Goal: Task Accomplishment & Management: Use online tool/utility

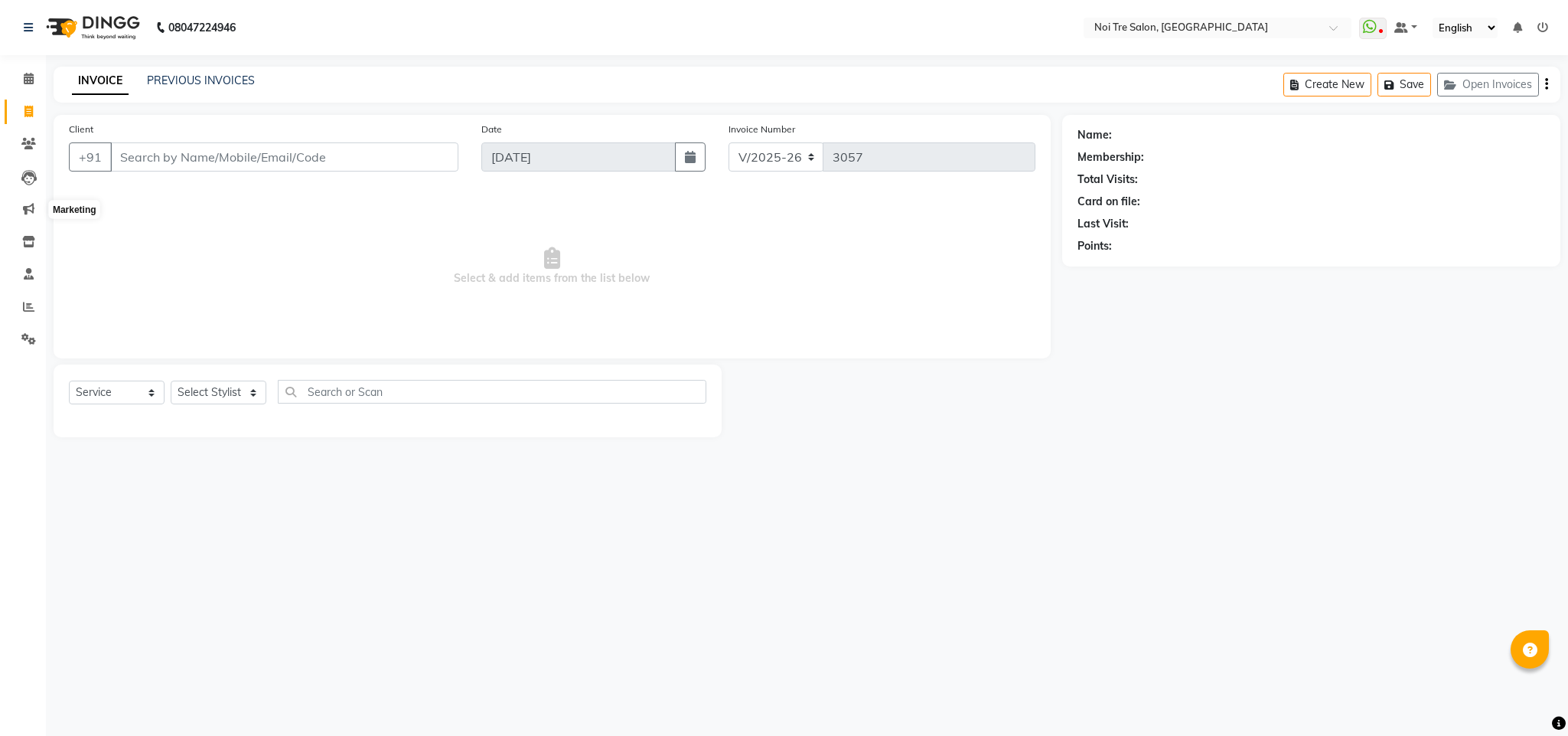
select select "4307"
select select "service"
click at [209, 161] on input "Client" at bounding box center [285, 157] width 348 height 29
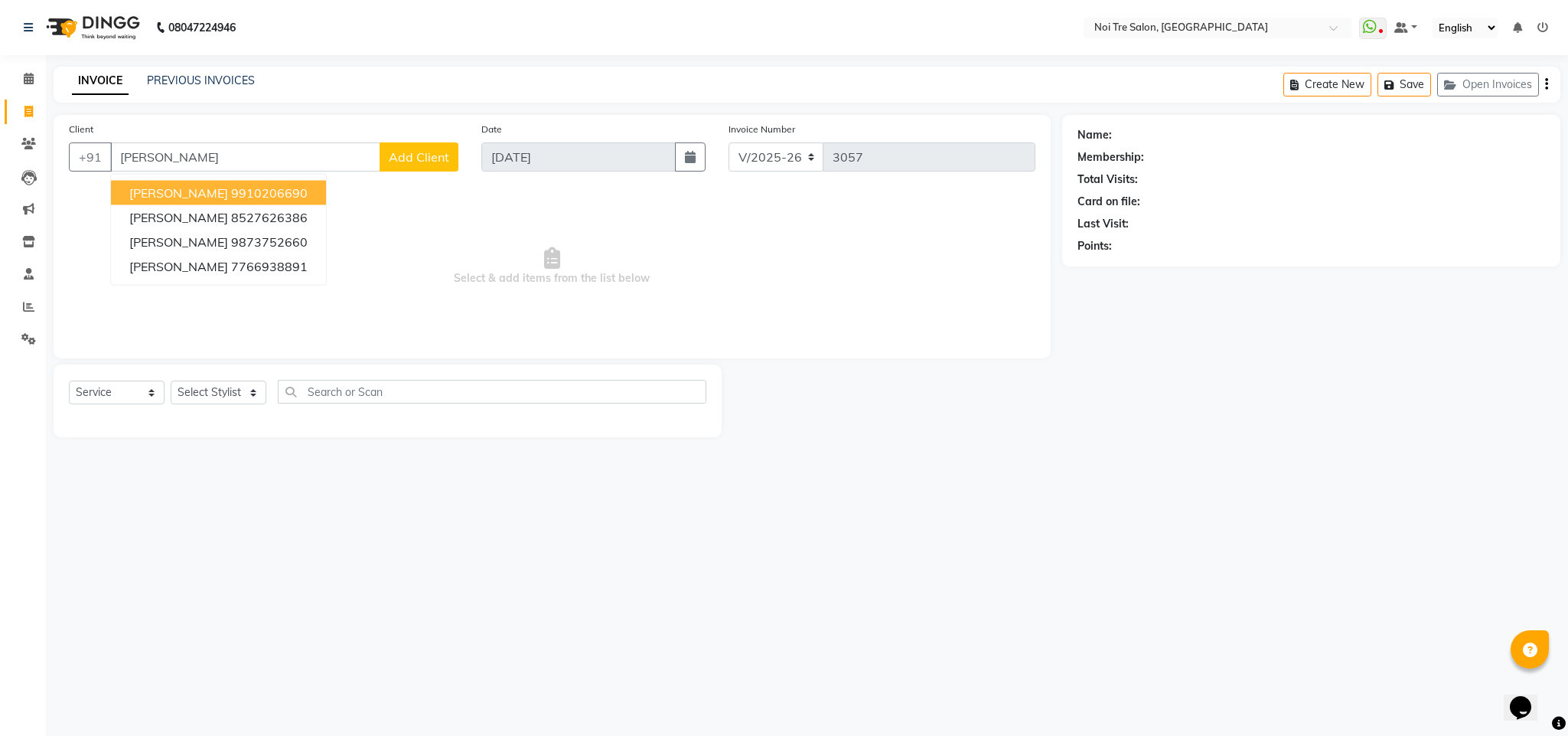
click at [231, 186] on ngb-highlight "9910206690" at bounding box center [269, 193] width 77 height 15
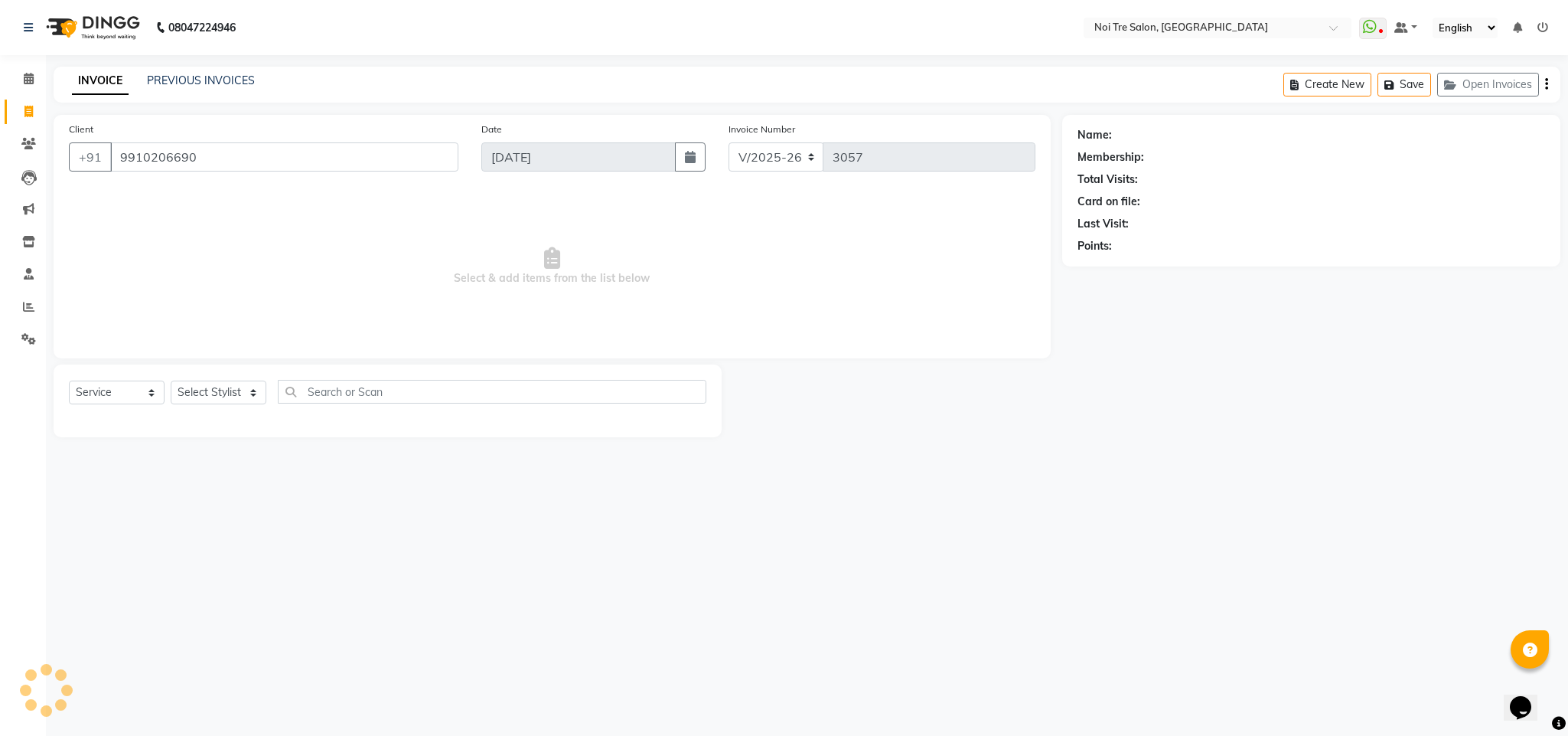
type input "9910206690"
select select "1: Object"
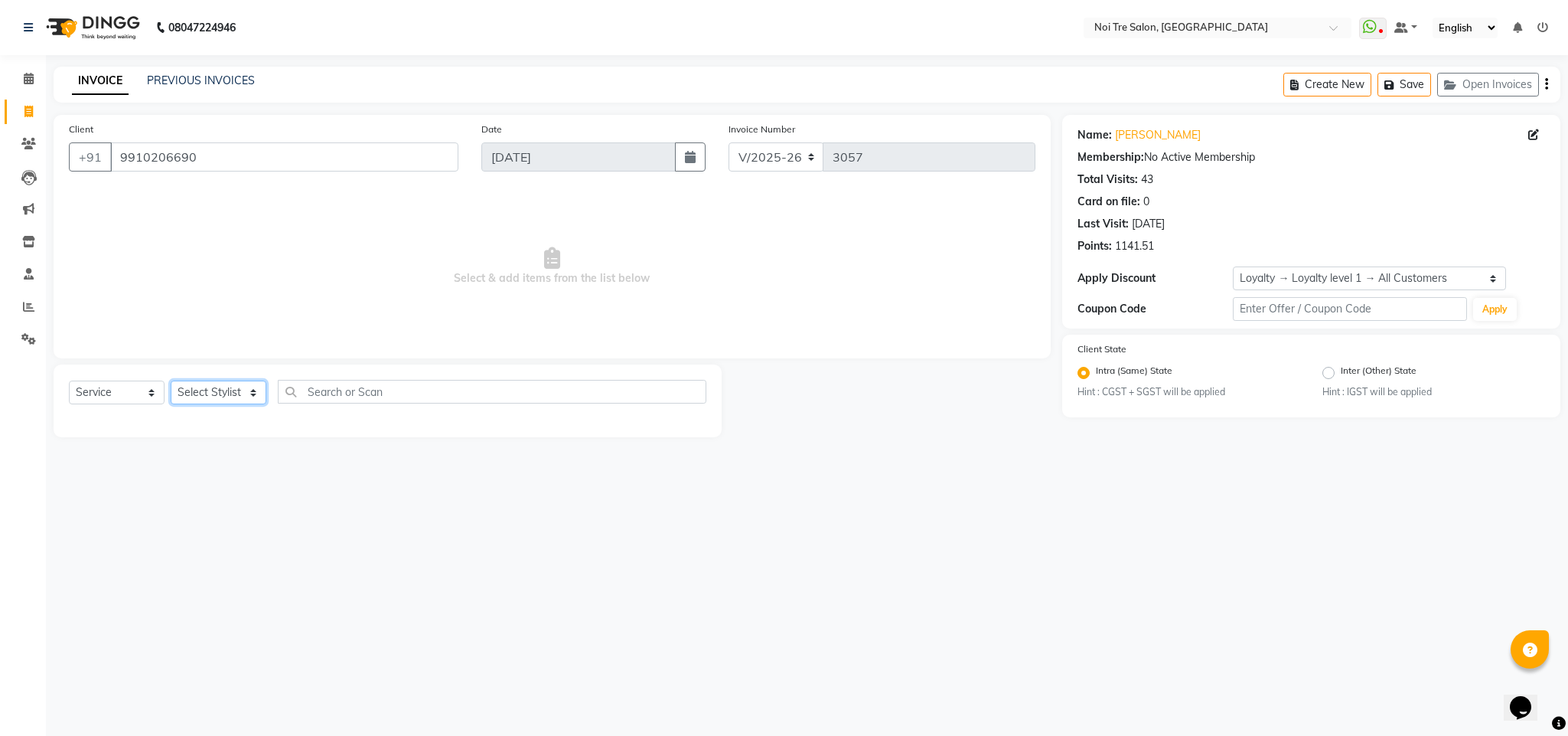
click at [209, 391] on select "Select Stylist Ajay Creative Stylist Anurag BOBBY Damini DHARAM hairstylist Dha…" at bounding box center [219, 392] width 96 height 23
select select "23274"
click at [171, 381] on select "Select Stylist Ajay Creative Stylist Anurag BOBBY Damini DHARAM hairstylist Dha…" at bounding box center [219, 392] width 96 height 23
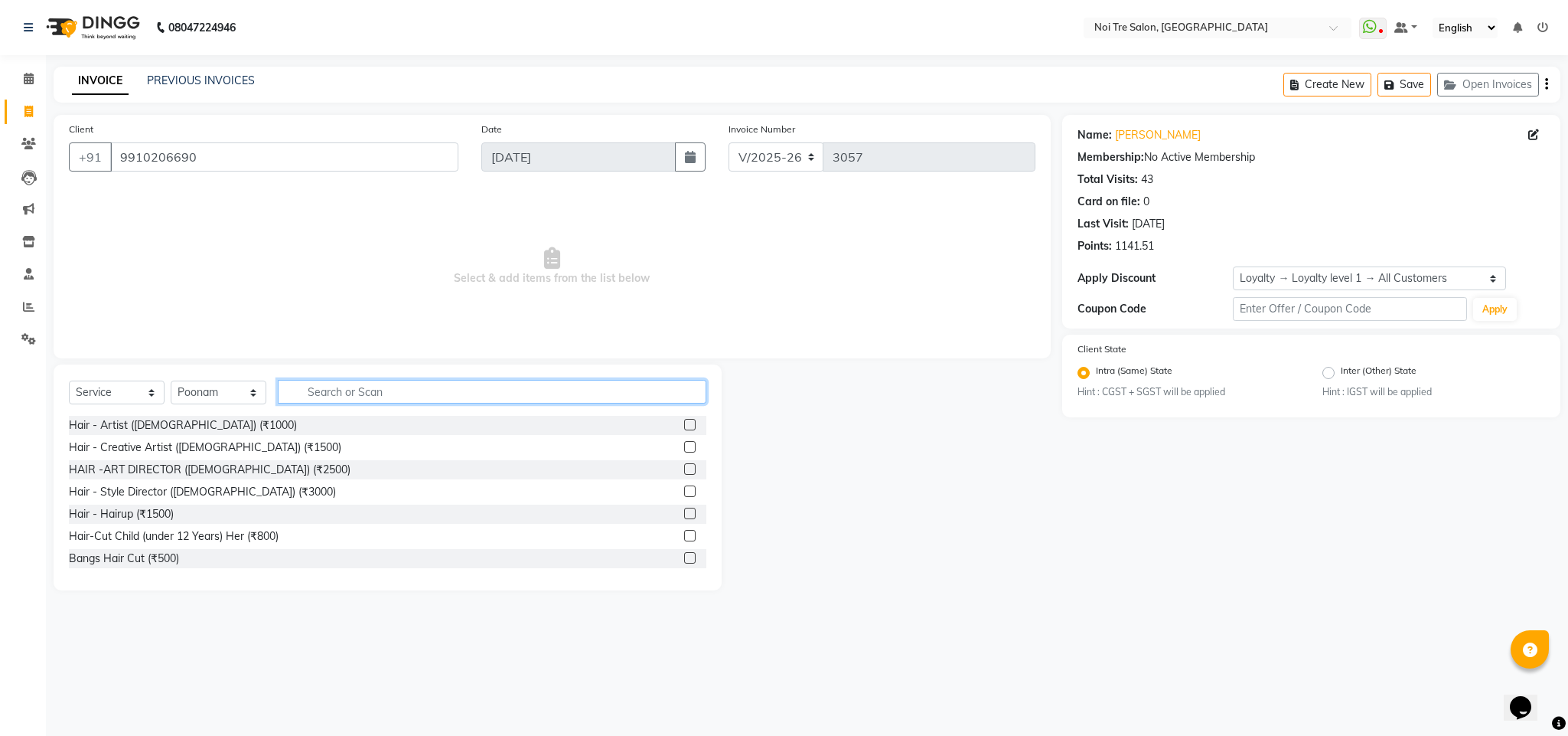
click at [332, 397] on input "text" at bounding box center [491, 391] width 428 height 23
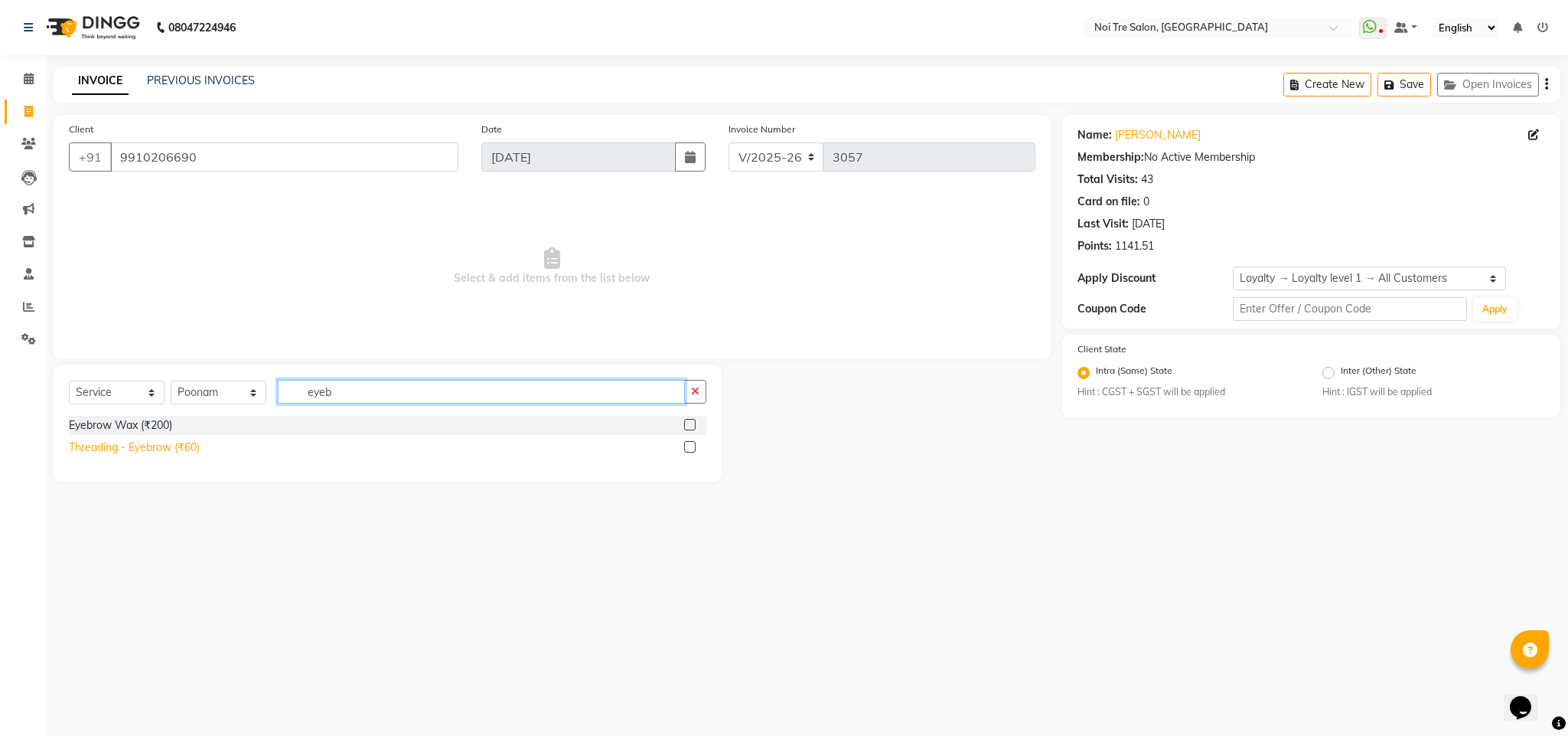
type input "eyeb"
click at [189, 445] on div "Threading - Eyebrow (₹60)" at bounding box center [134, 448] width 131 height 16
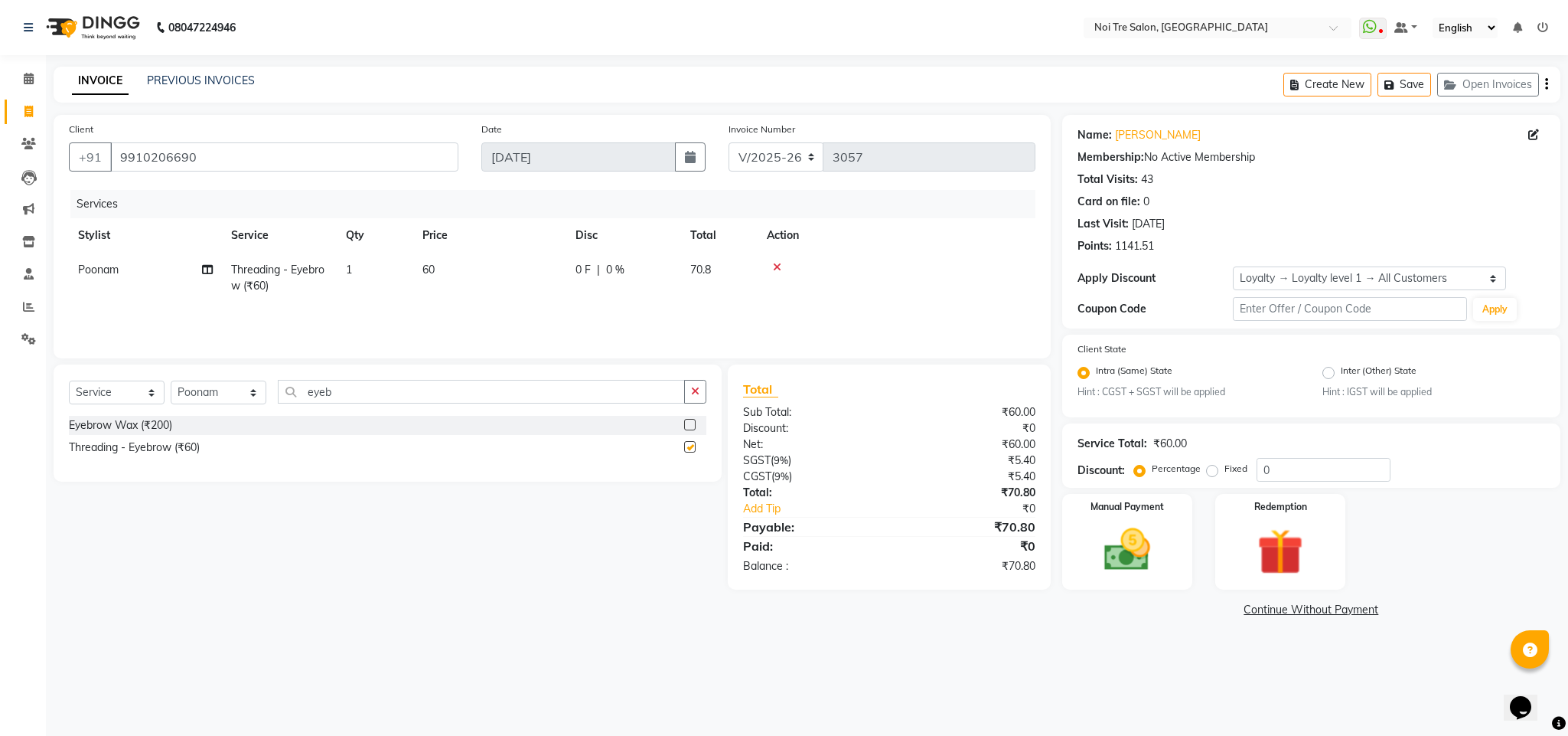
checkbox input "false"
click at [313, 393] on input "eyeb" at bounding box center [481, 391] width 407 height 23
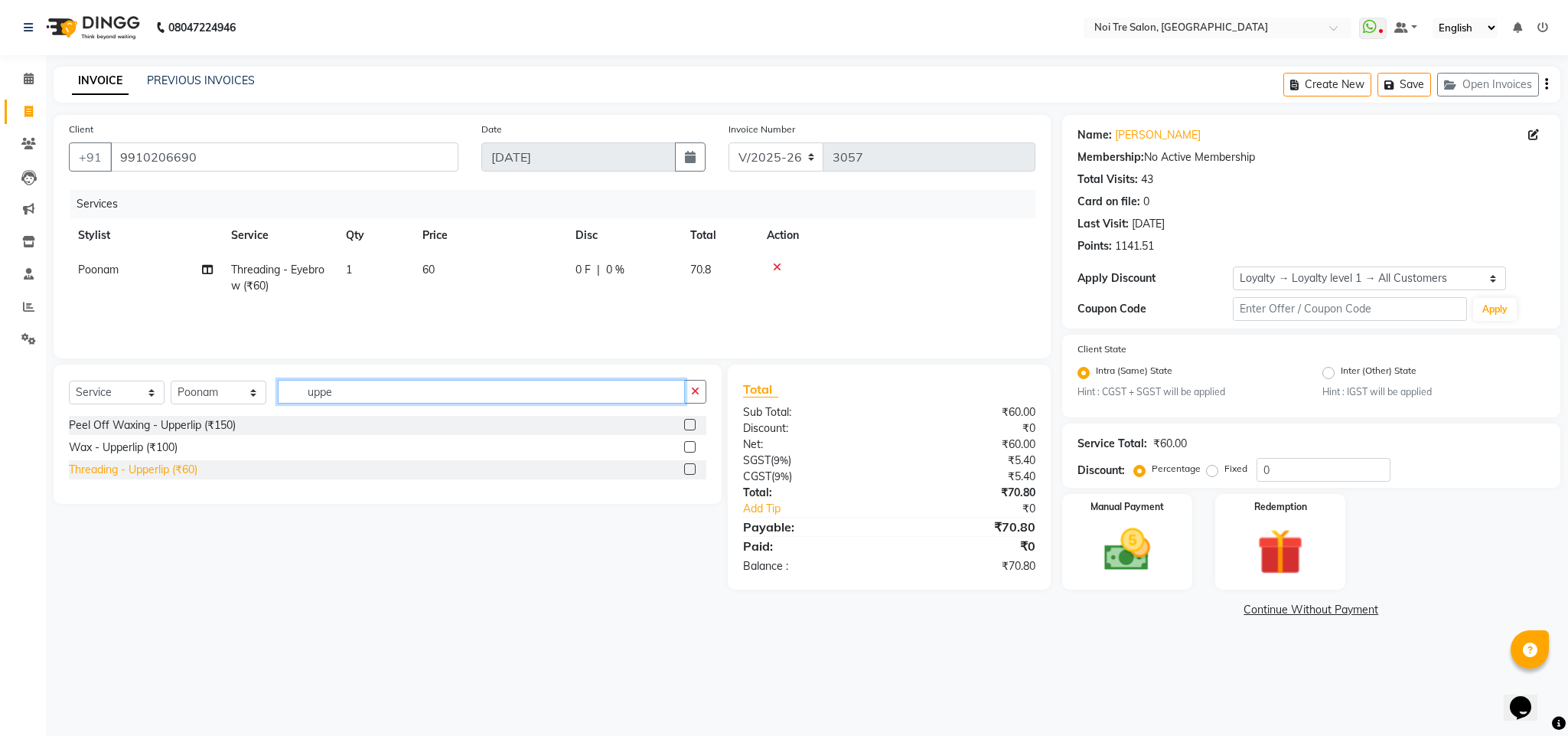
type input "uppe"
click at [189, 470] on div "Threading - Upperlip (₹60)" at bounding box center [132, 470] width 128 height 16
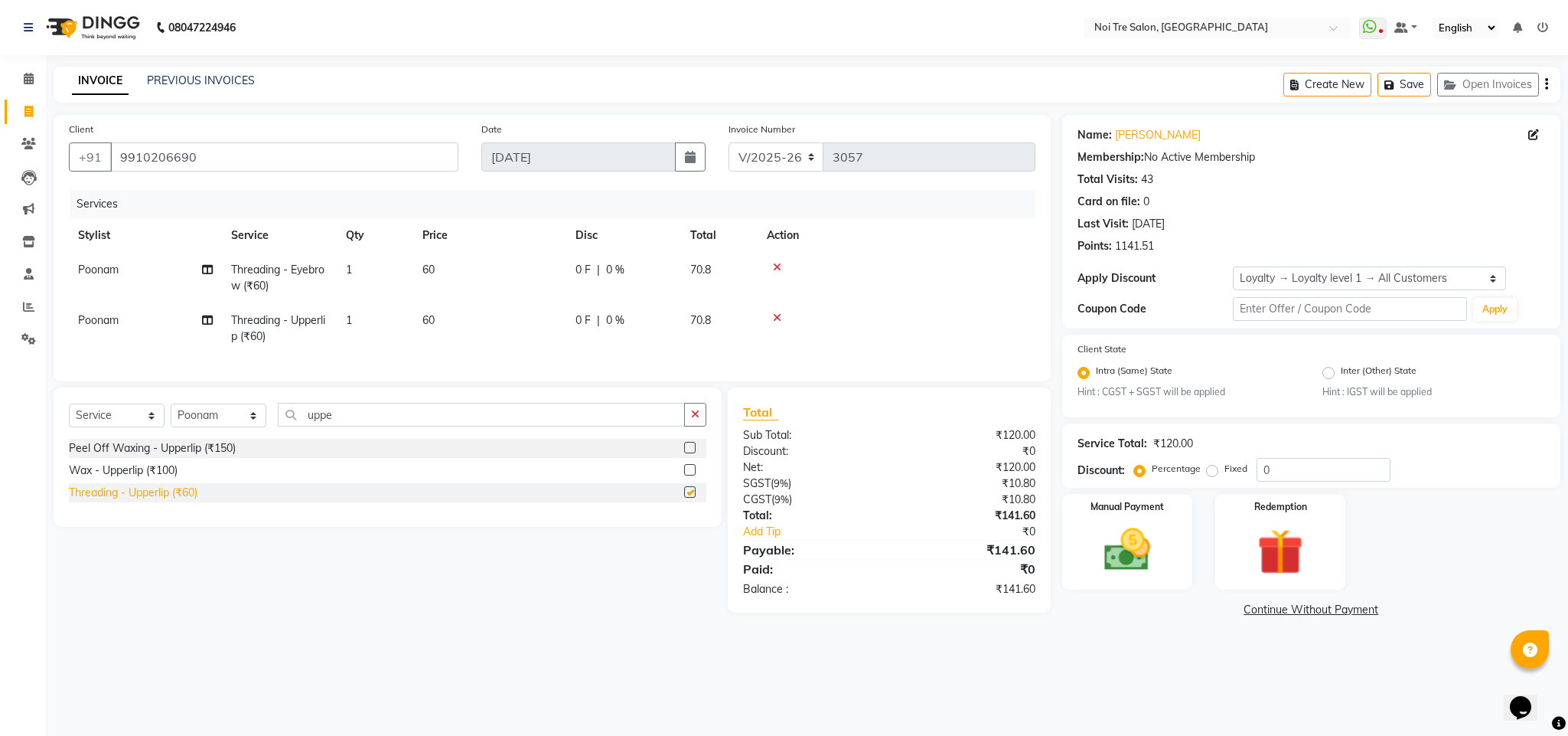
checkbox input "false"
click at [425, 327] on td "60" at bounding box center [490, 328] width 153 height 51
select select "23274"
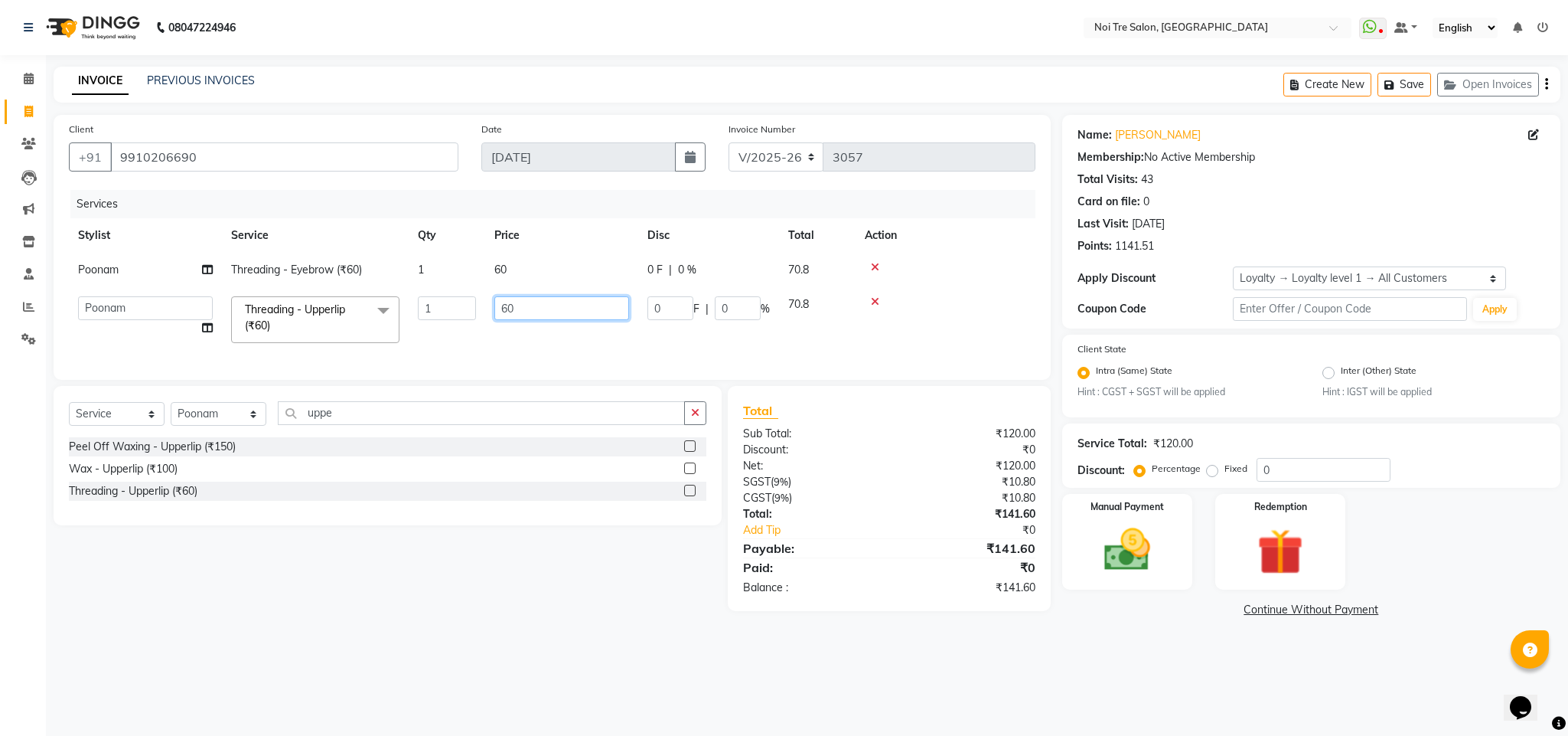
click at [507, 310] on input "60" at bounding box center [561, 307] width 135 height 23
type input "58.5"
click at [1254, 545] on img at bounding box center [1280, 552] width 78 height 60
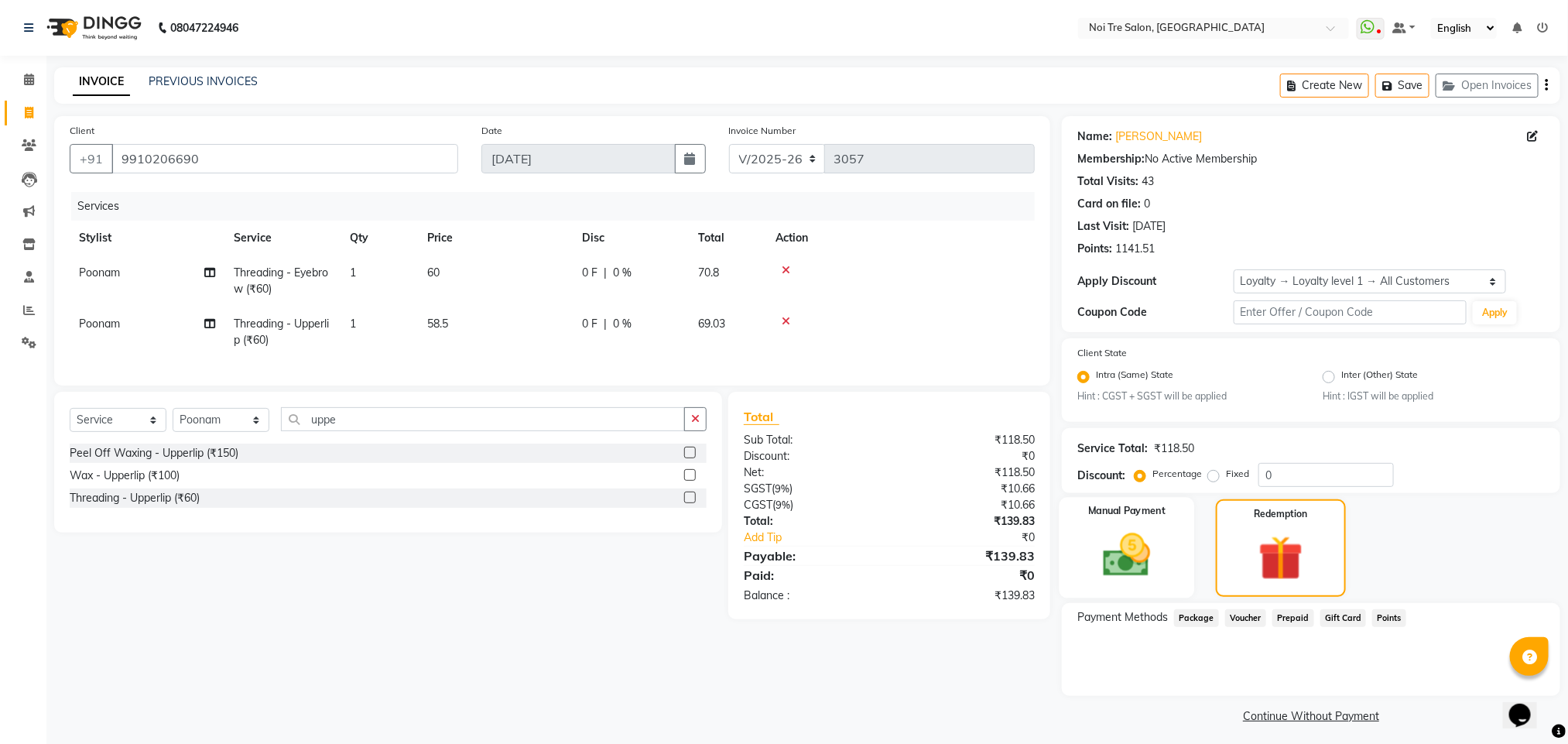
click at [1096, 566] on img at bounding box center [1127, 555] width 78 height 55
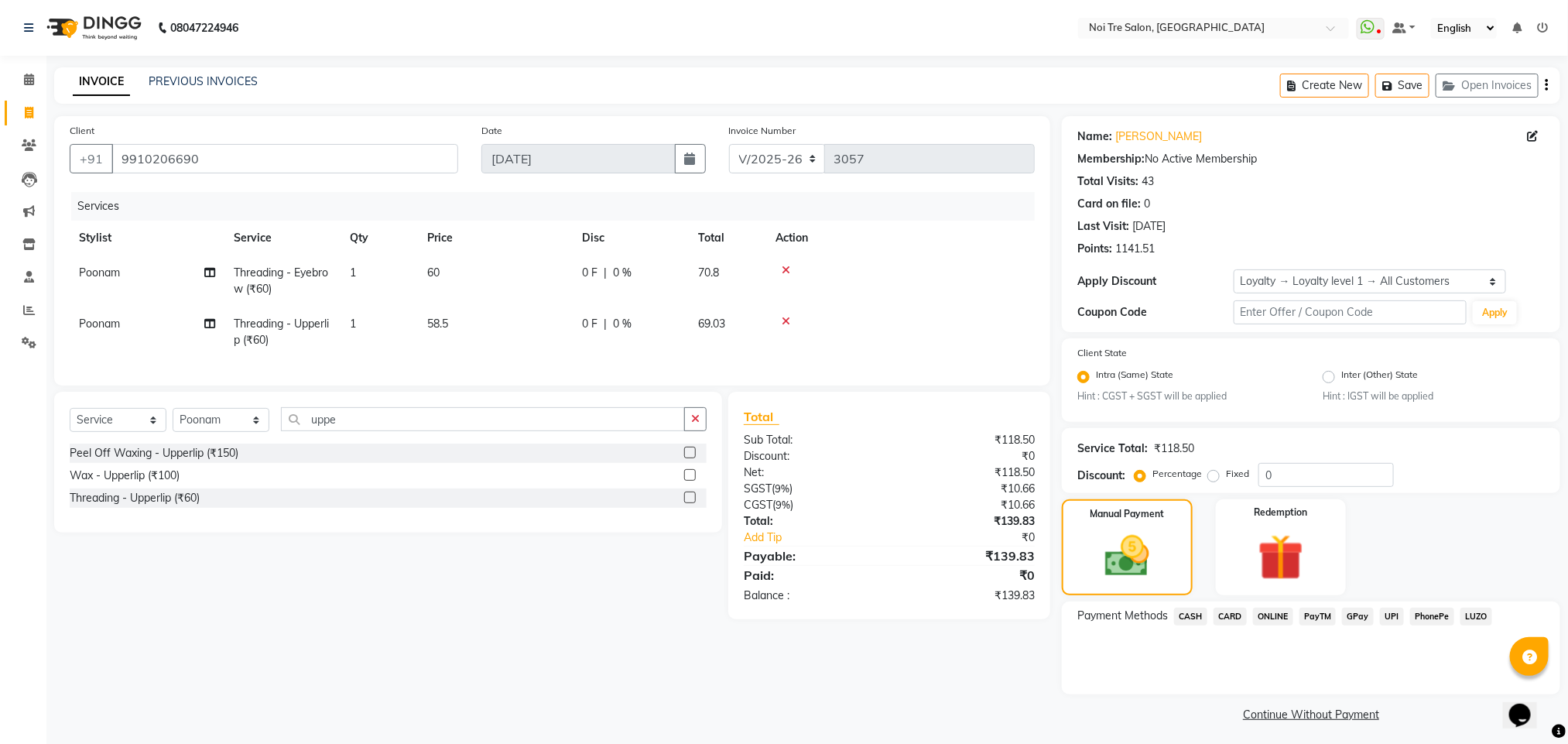
click at [1265, 621] on span "ONLINE" at bounding box center [1273, 617] width 40 height 18
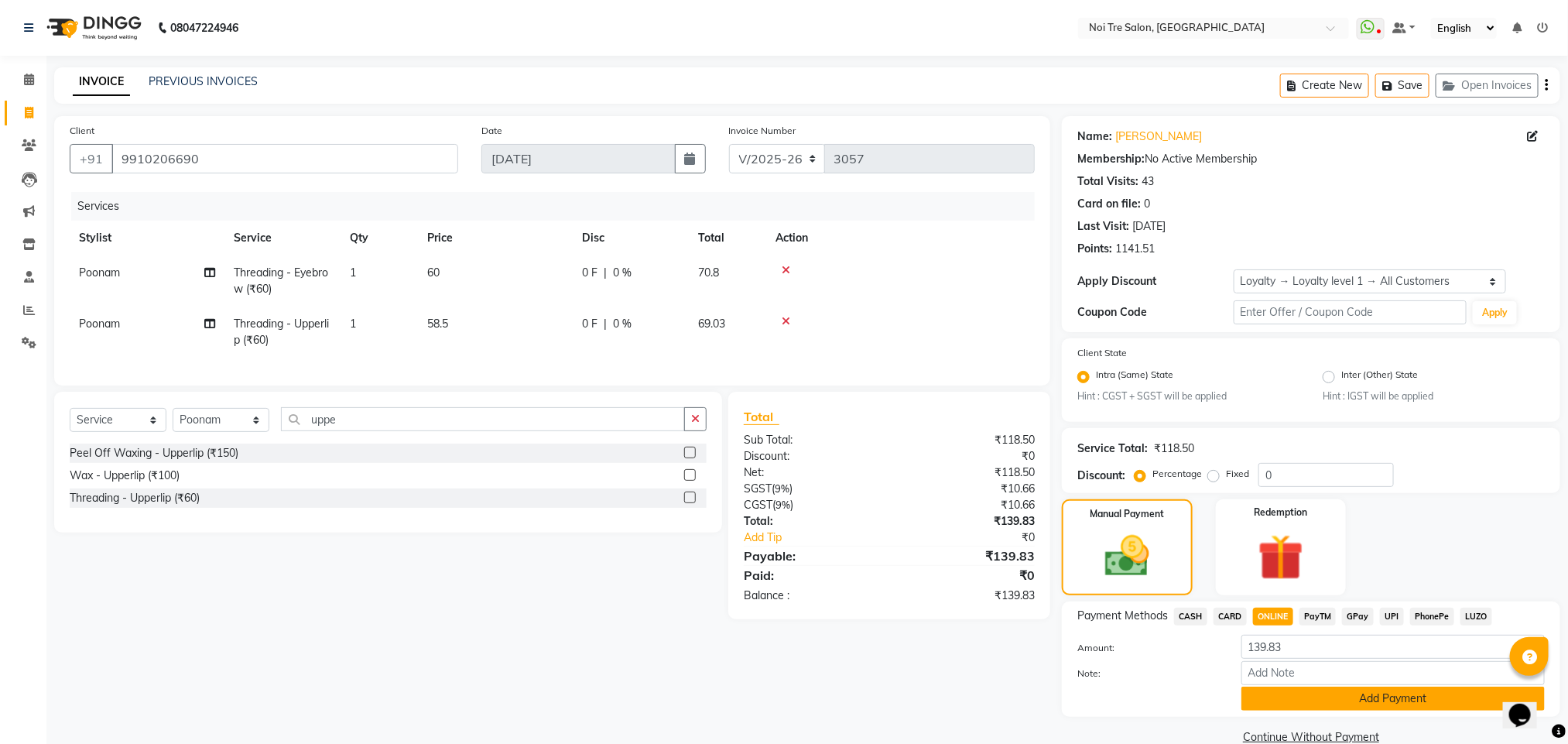
click at [1296, 699] on button "Add Payment" at bounding box center [1393, 698] width 303 height 24
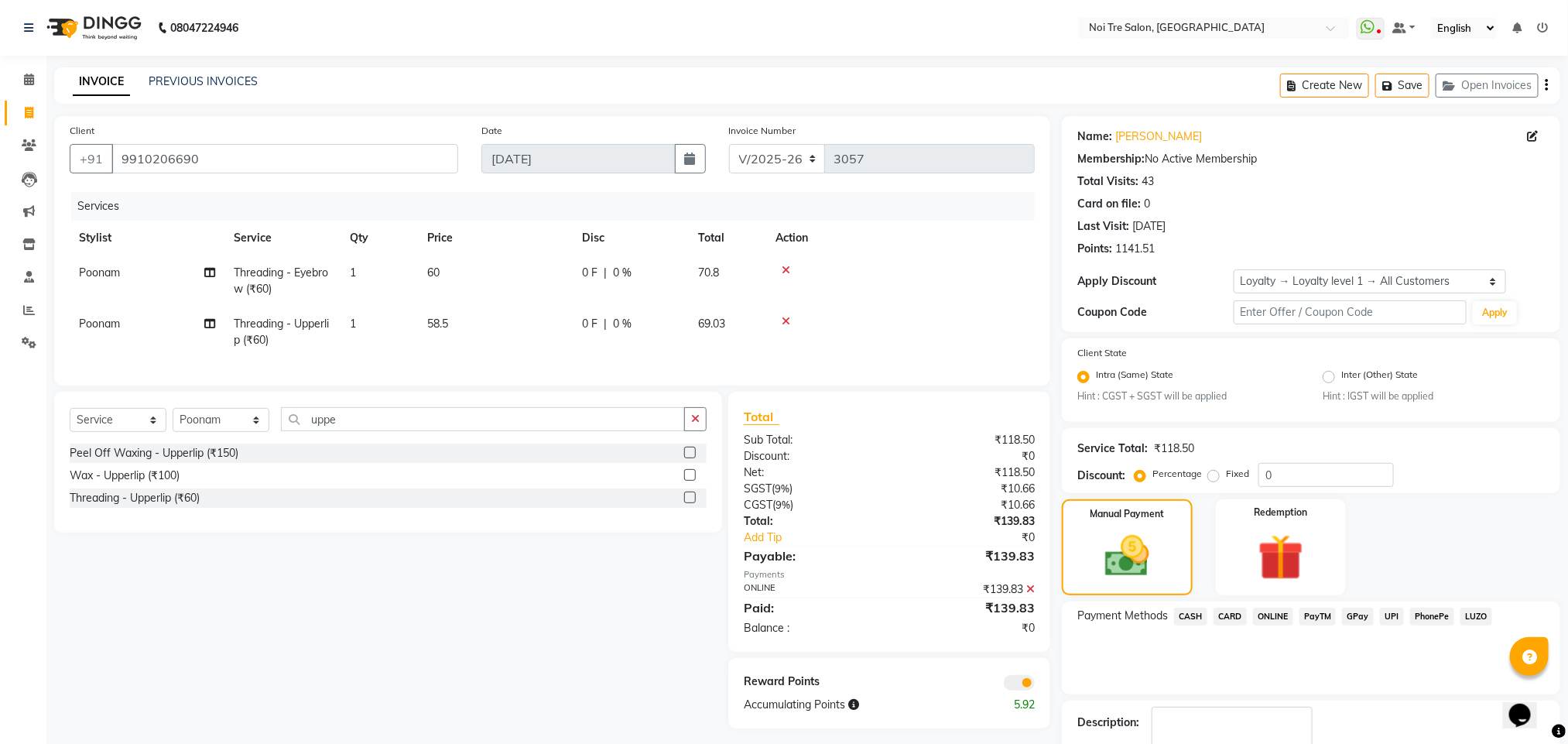
scroll to position [94, 0]
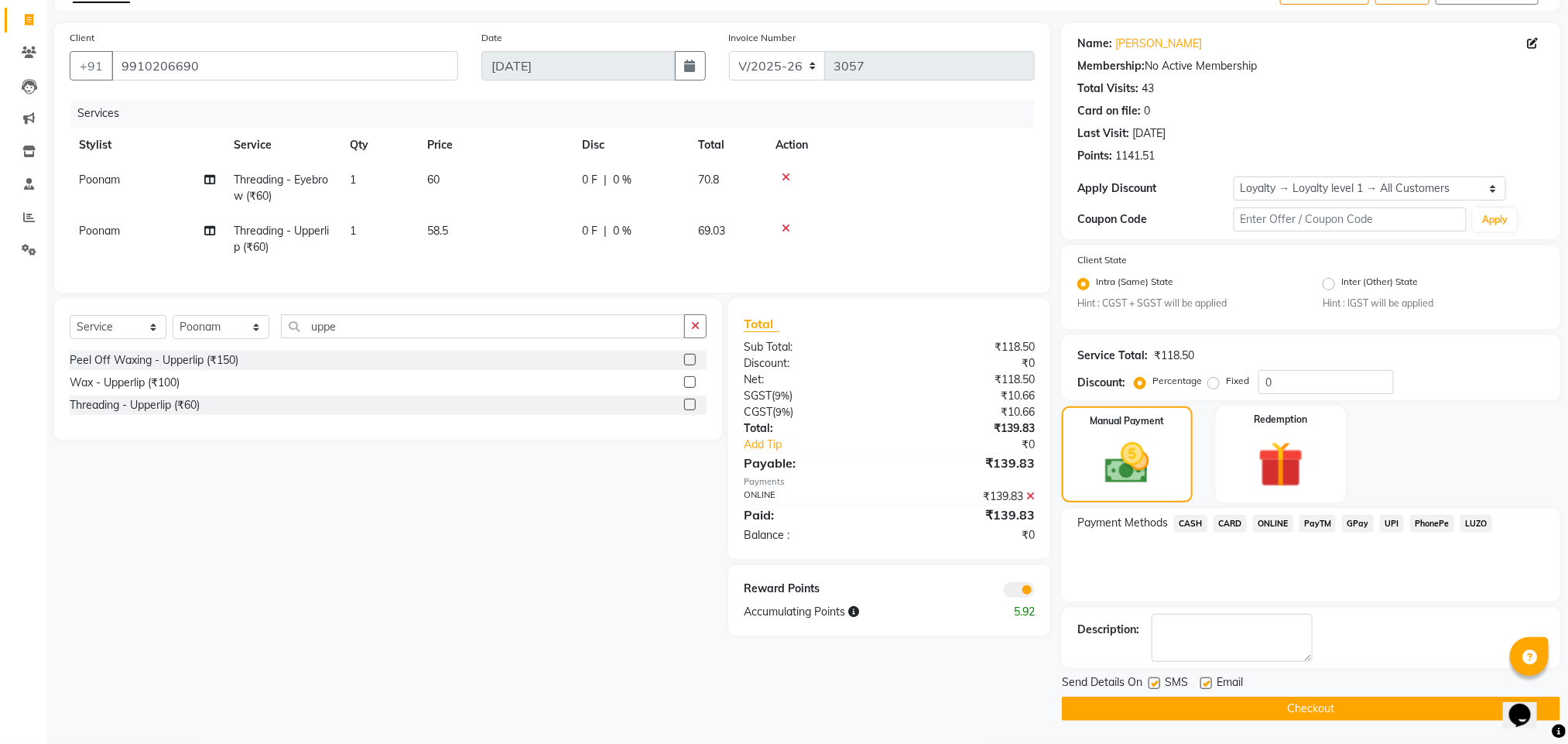
click at [1301, 708] on button "Checkout" at bounding box center [1311, 708] width 498 height 24
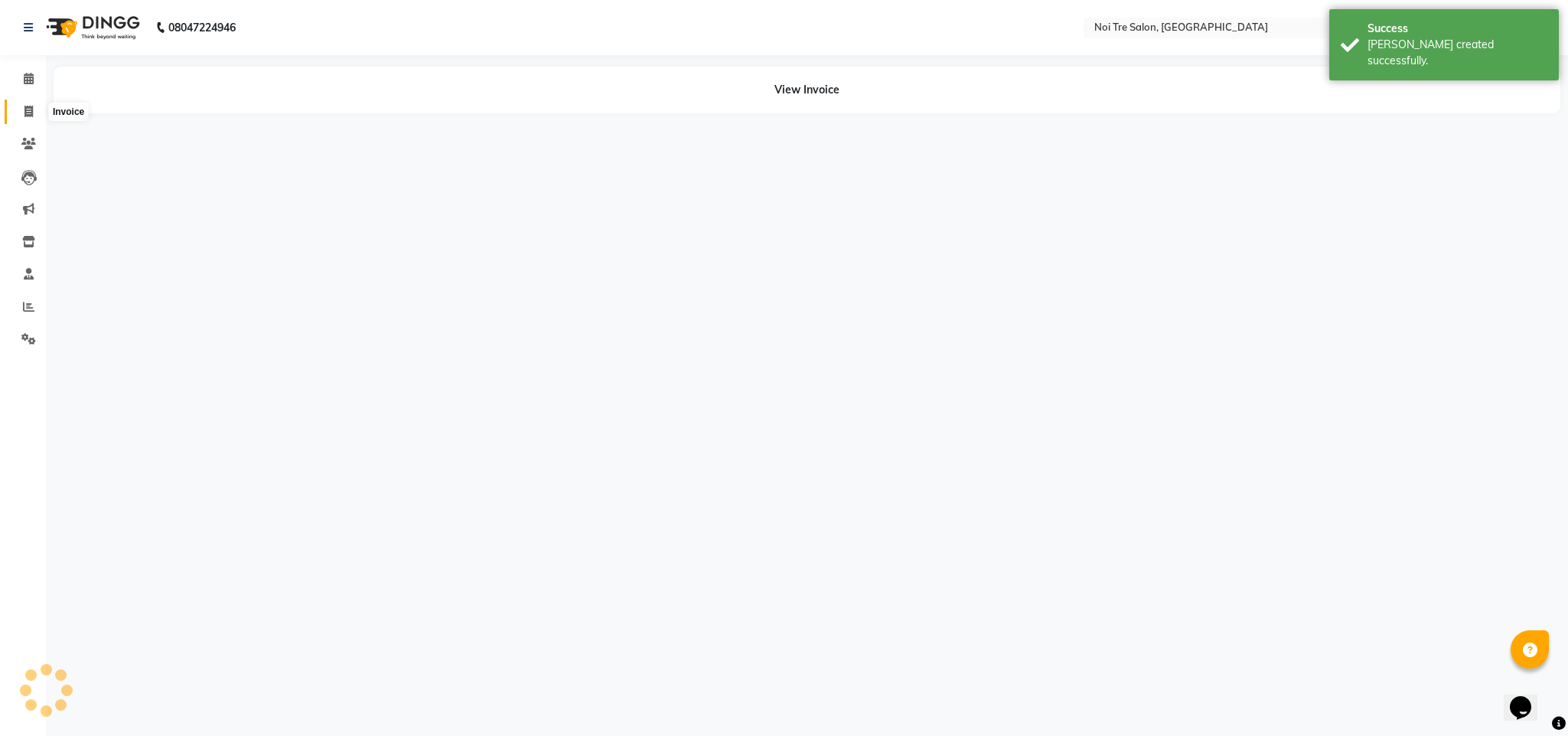
click at [21, 104] on span at bounding box center [28, 112] width 27 height 18
select select "service"
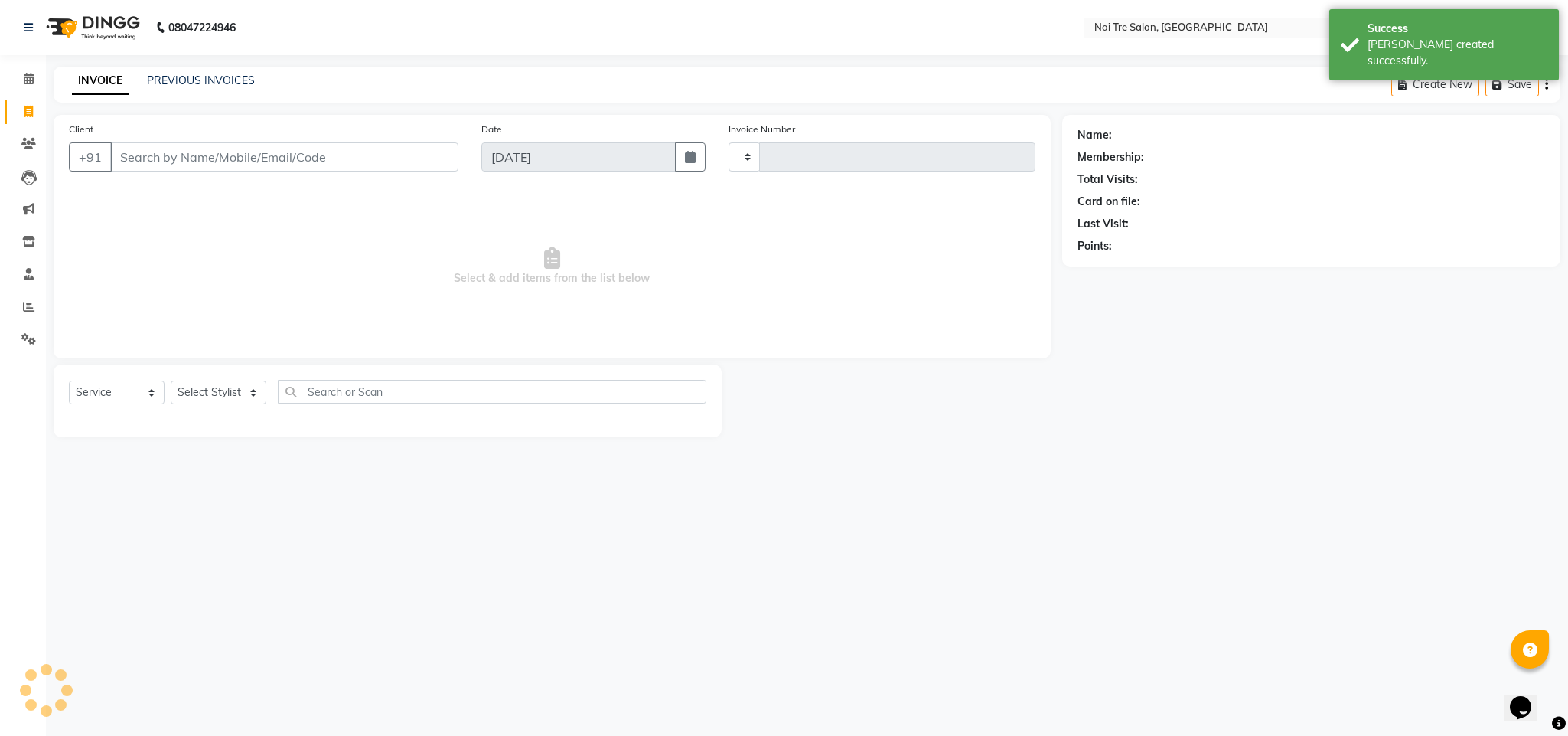
type input "3059"
select select "4307"
click at [202, 391] on select "Select Stylist" at bounding box center [219, 392] width 96 height 23
select select "24614"
click at [171, 381] on select "Select Stylist Ajay Creative Stylist Anurag BOBBY Damini DHARAM hairstylist Dha…" at bounding box center [219, 392] width 96 height 23
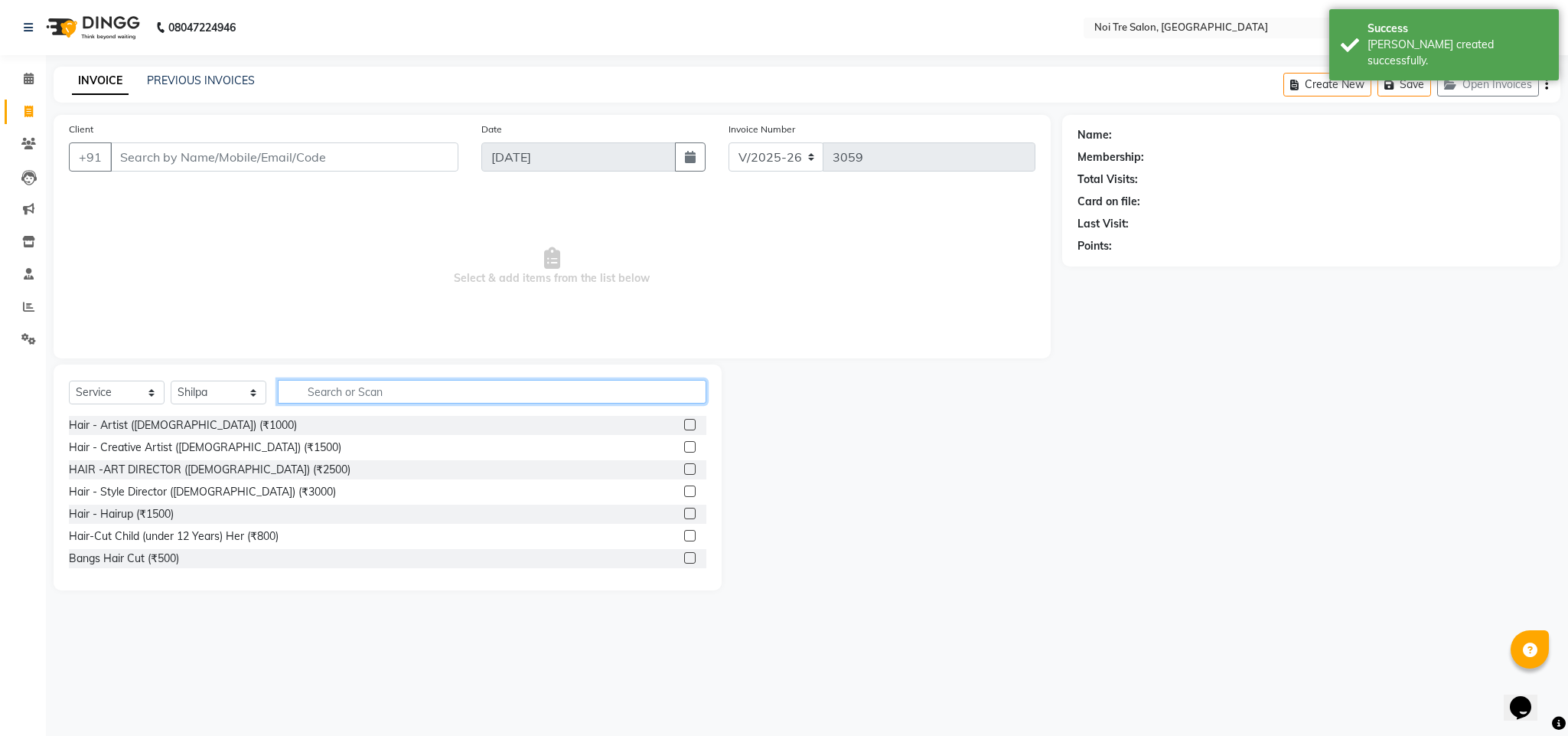
click at [340, 394] on input "text" at bounding box center [491, 391] width 428 height 23
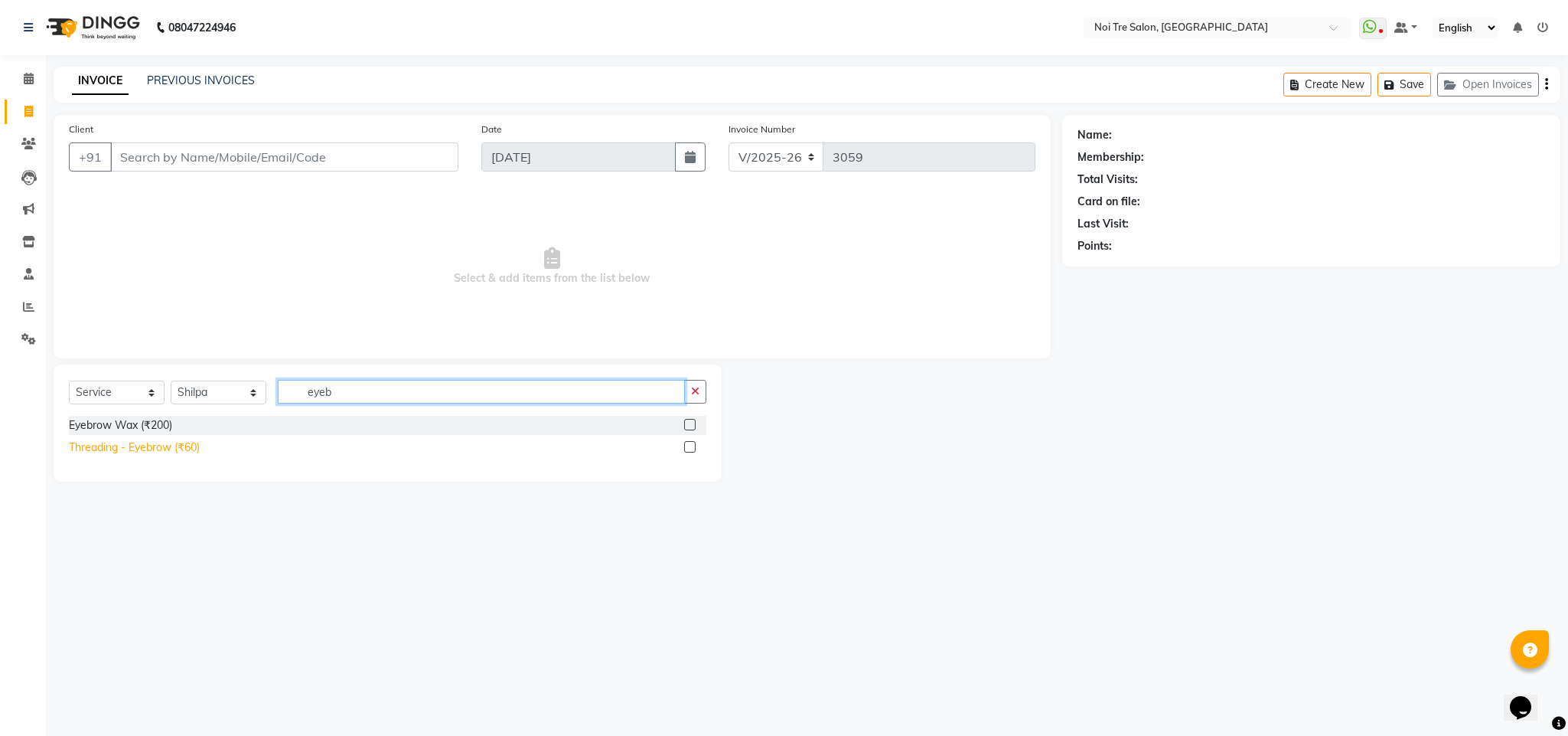
type input "eyeb"
click at [180, 446] on div "Threading - Eyebrow (₹60)" at bounding box center [134, 448] width 131 height 16
checkbox input "false"
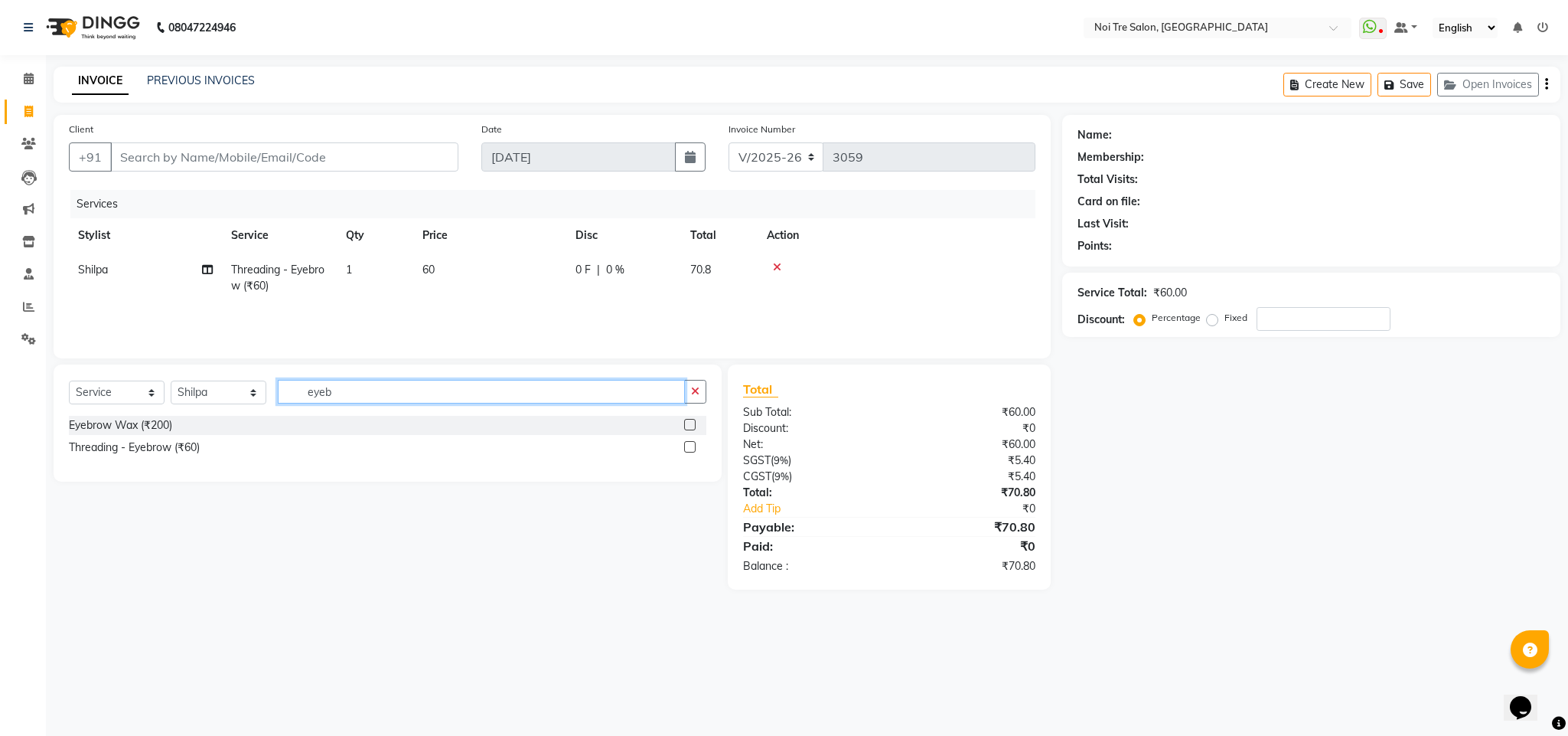
click at [320, 393] on input "eyeb" at bounding box center [481, 391] width 407 height 23
type input "uppe"
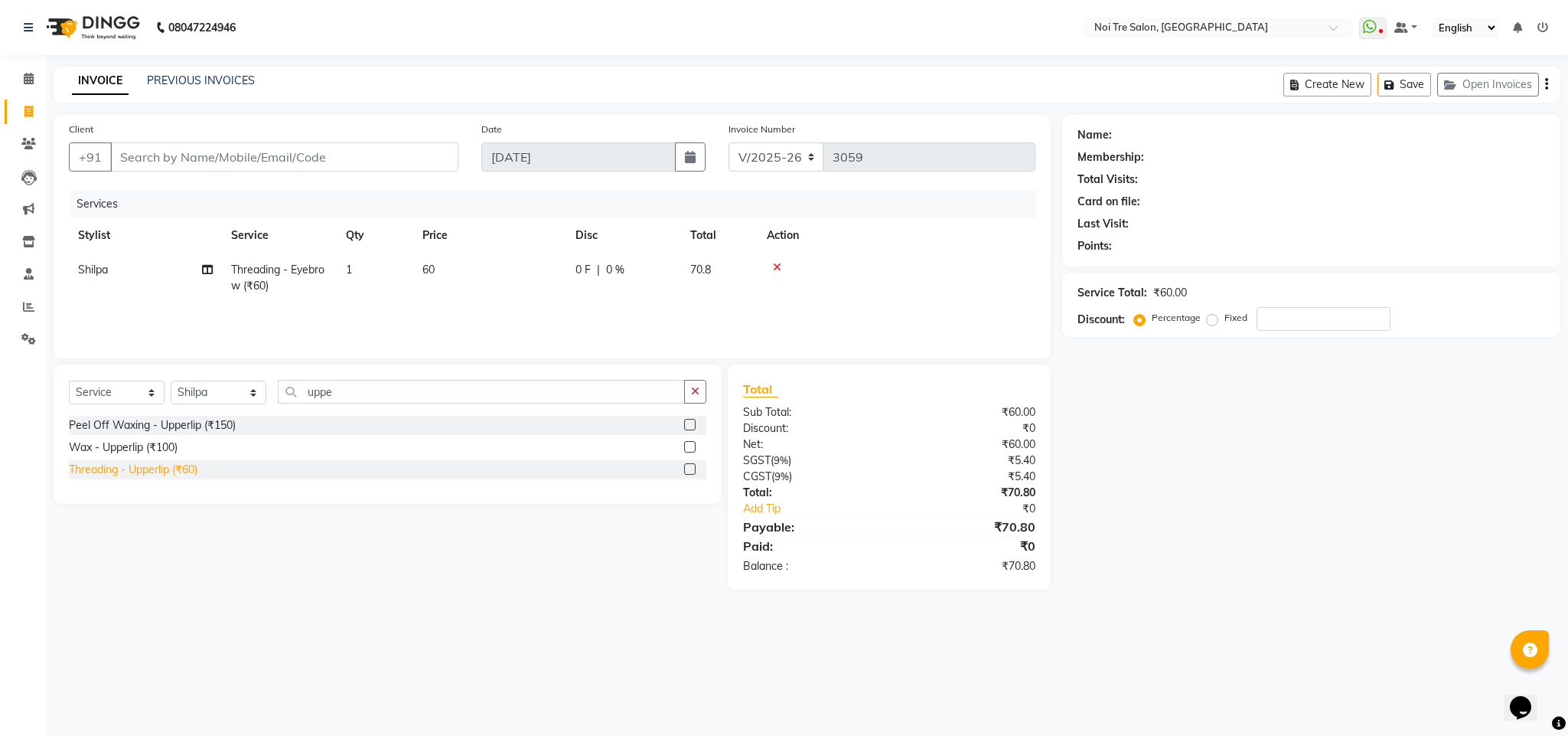
click at [184, 470] on div "Threading - Upperlip (₹60)" at bounding box center [132, 470] width 128 height 16
checkbox input "false"
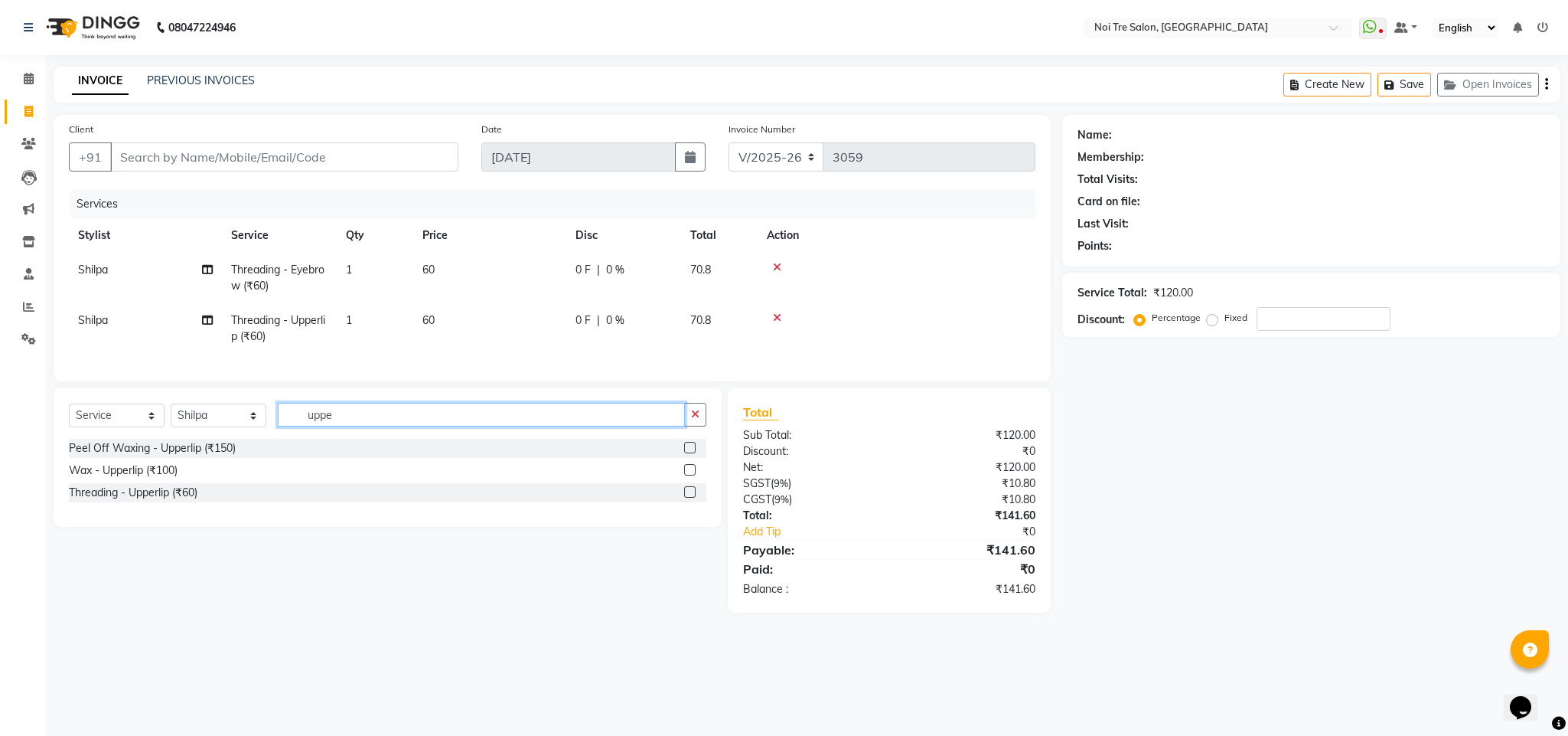
click at [322, 426] on input "uppe" at bounding box center [481, 414] width 407 height 23
type input "fore"
click at [163, 500] on div "Threading - Forehead (₹50)" at bounding box center [136, 493] width 135 height 16
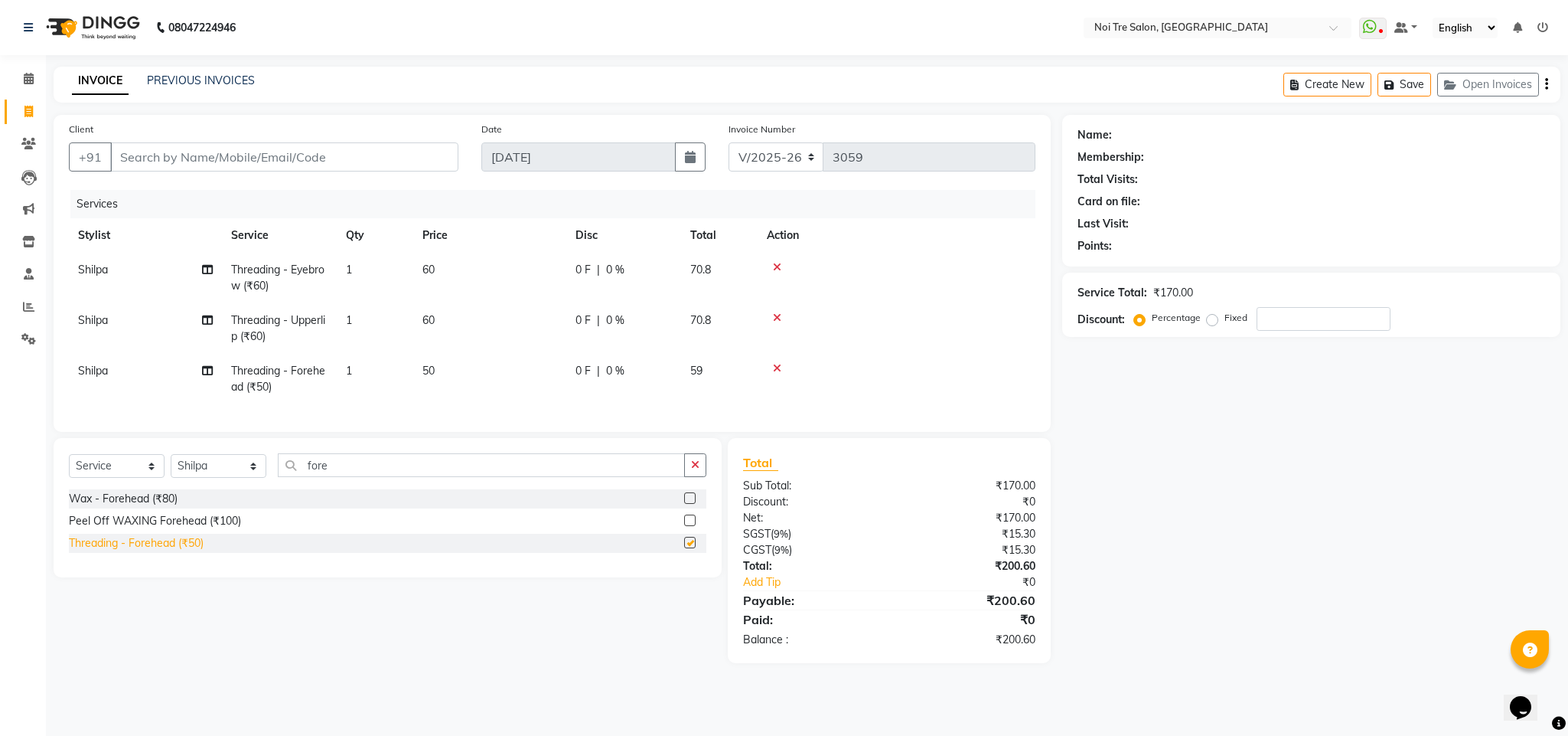
checkbox input "false"
click at [179, 157] on input "Client" at bounding box center [285, 157] width 348 height 29
click at [174, 154] on input "Client" at bounding box center [285, 157] width 348 height 29
type input "9"
type input "0"
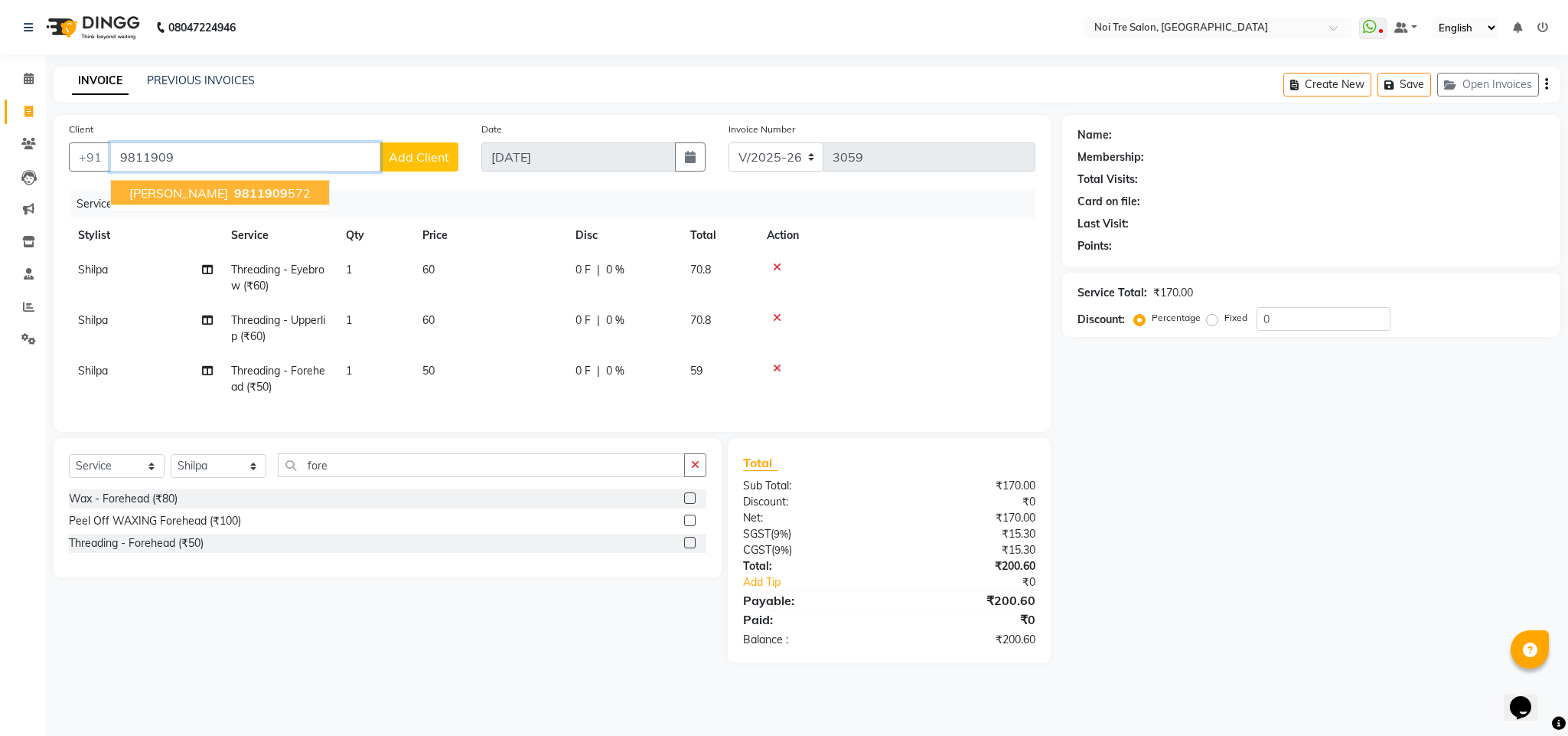
click at [191, 194] on span "Neeta Sharma" at bounding box center [178, 193] width 98 height 15
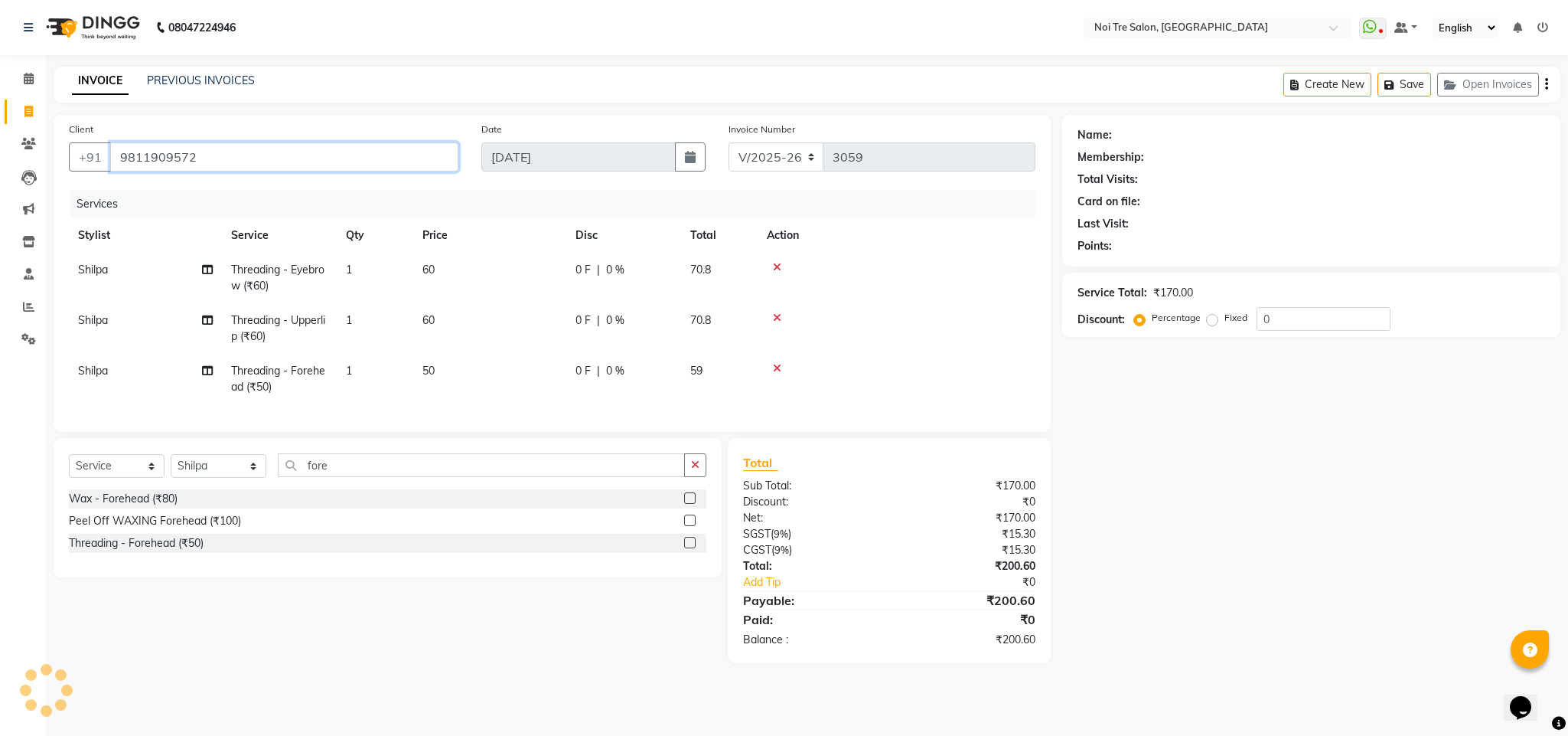
type input "9811909572"
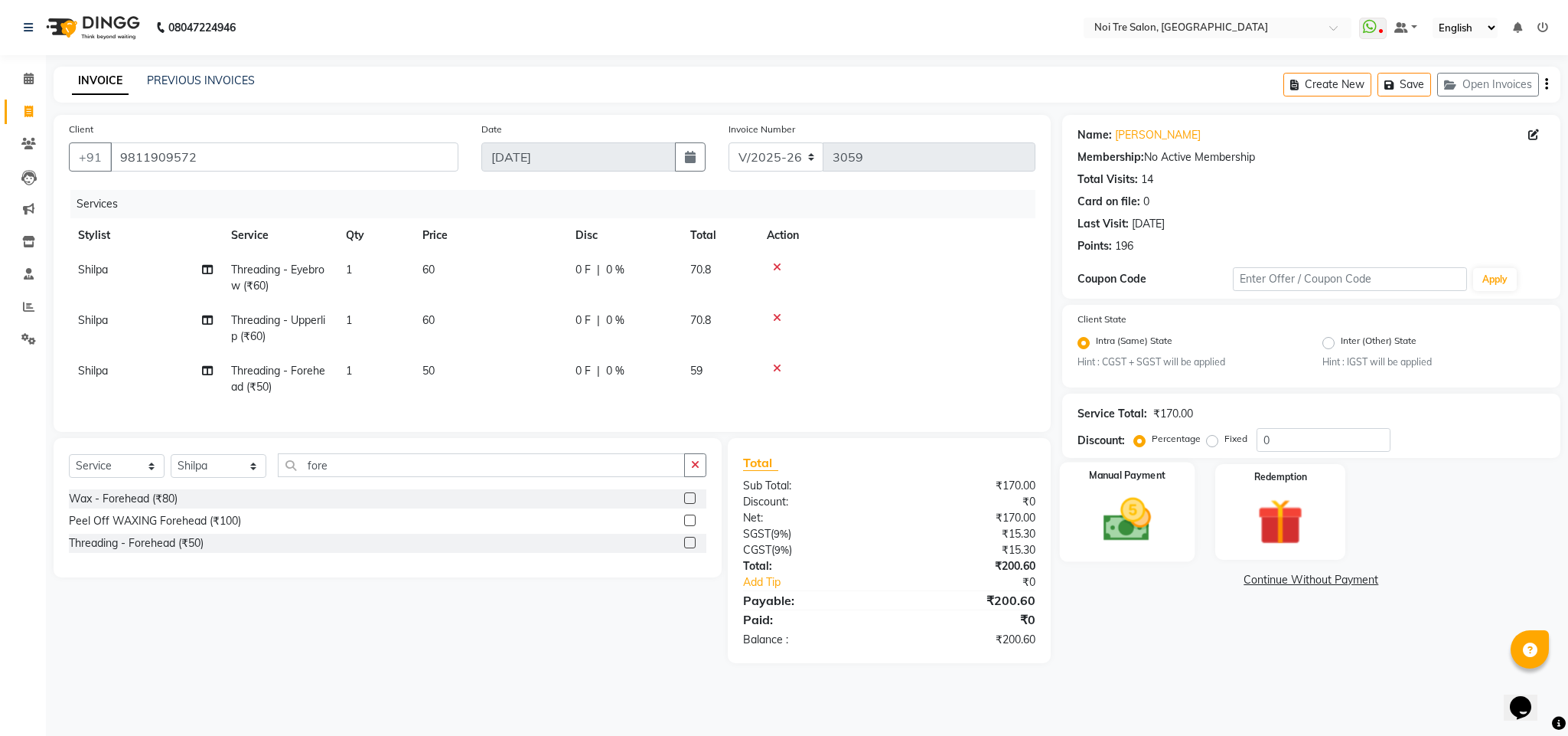
click at [1100, 536] on img at bounding box center [1127, 520] width 78 height 55
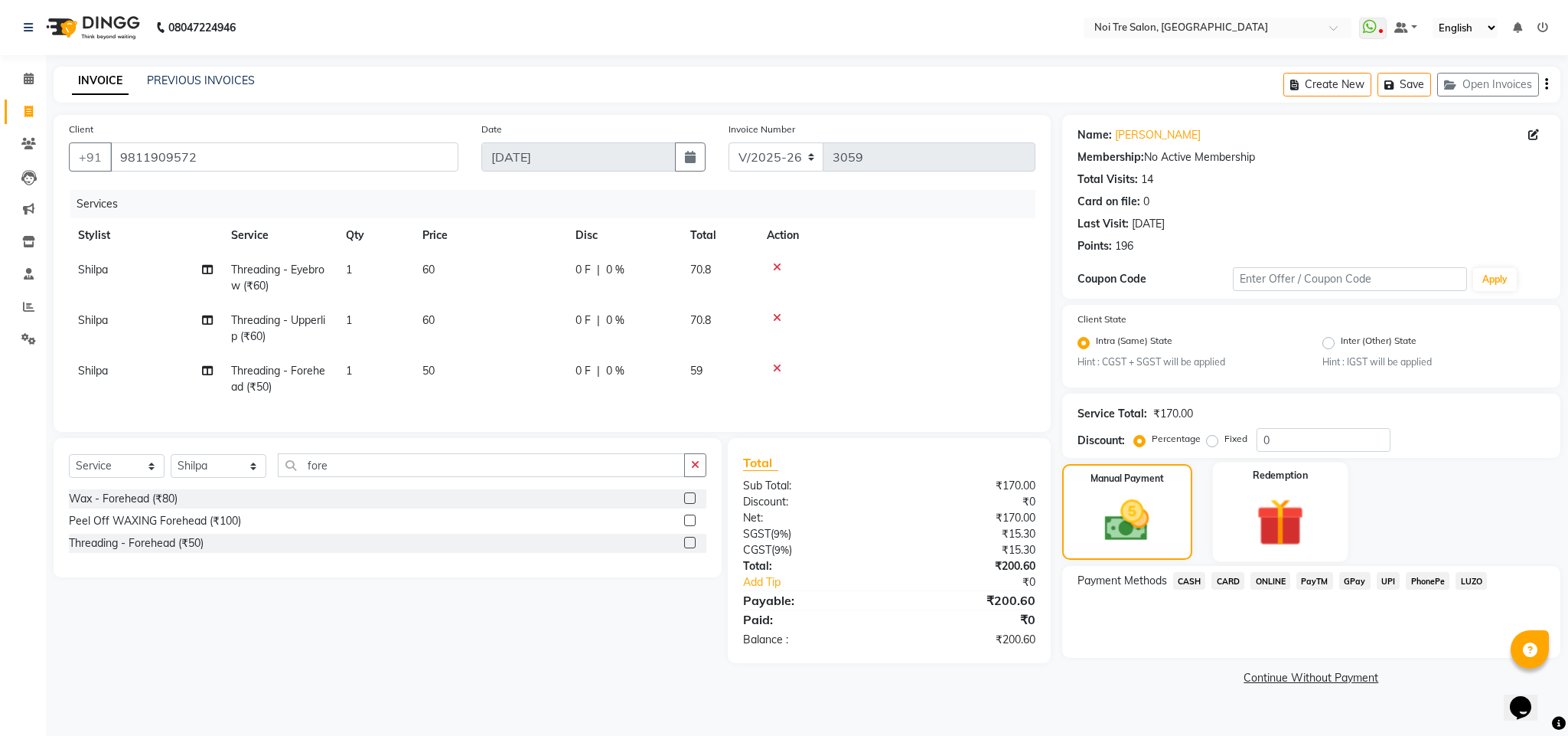
click at [1279, 537] on img at bounding box center [1280, 522] width 78 height 60
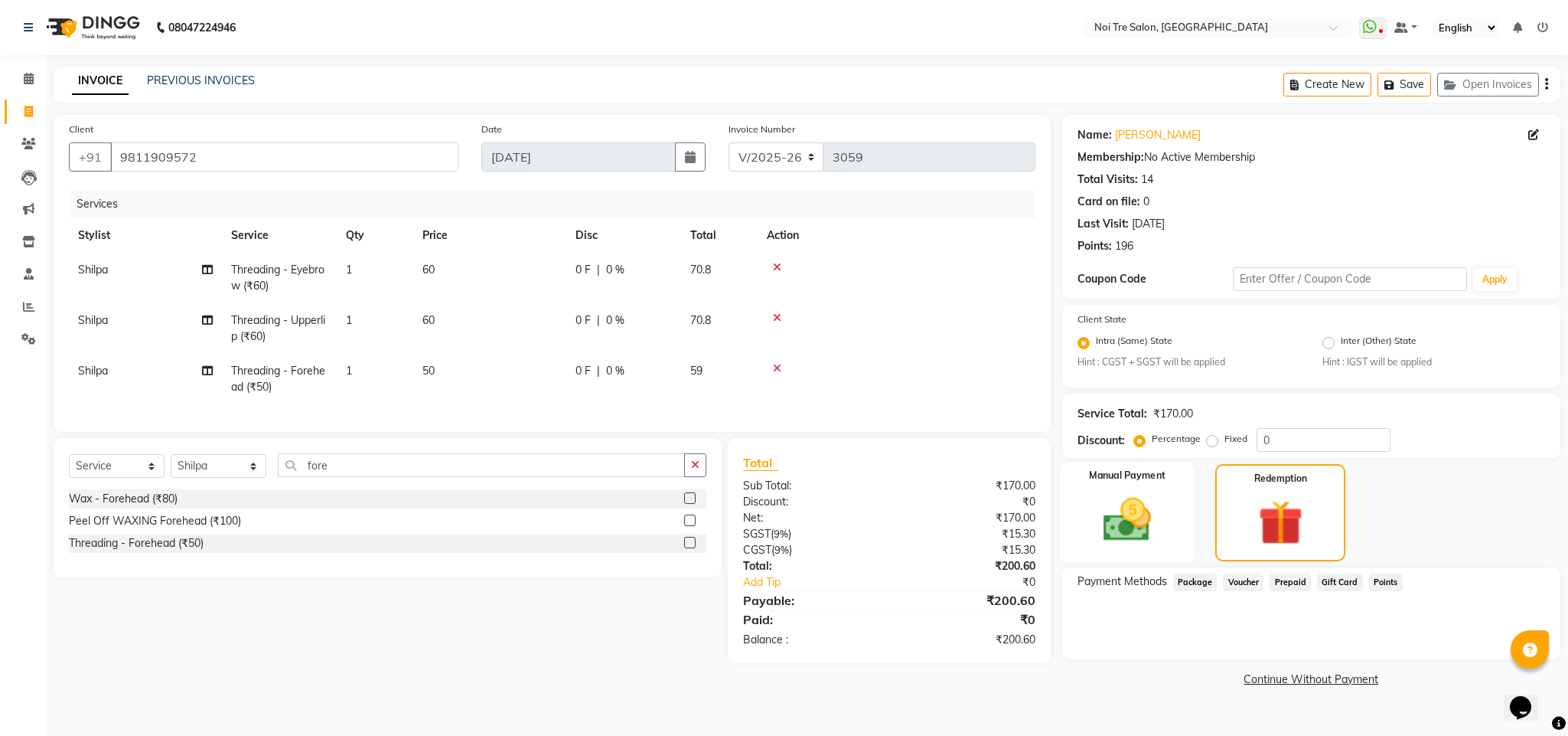
click at [1156, 533] on img at bounding box center [1127, 520] width 78 height 55
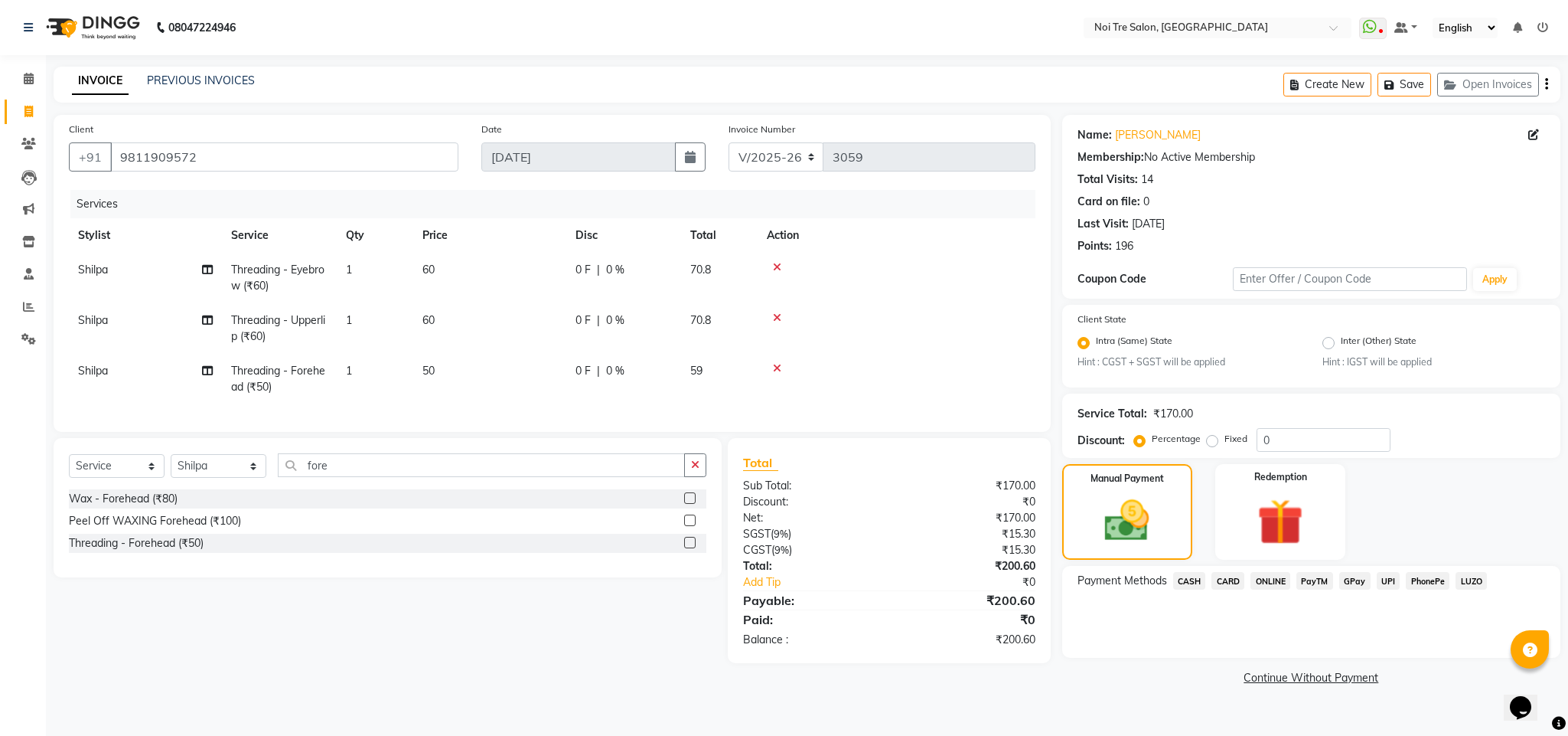
click at [1276, 582] on span "ONLINE" at bounding box center [1270, 581] width 40 height 18
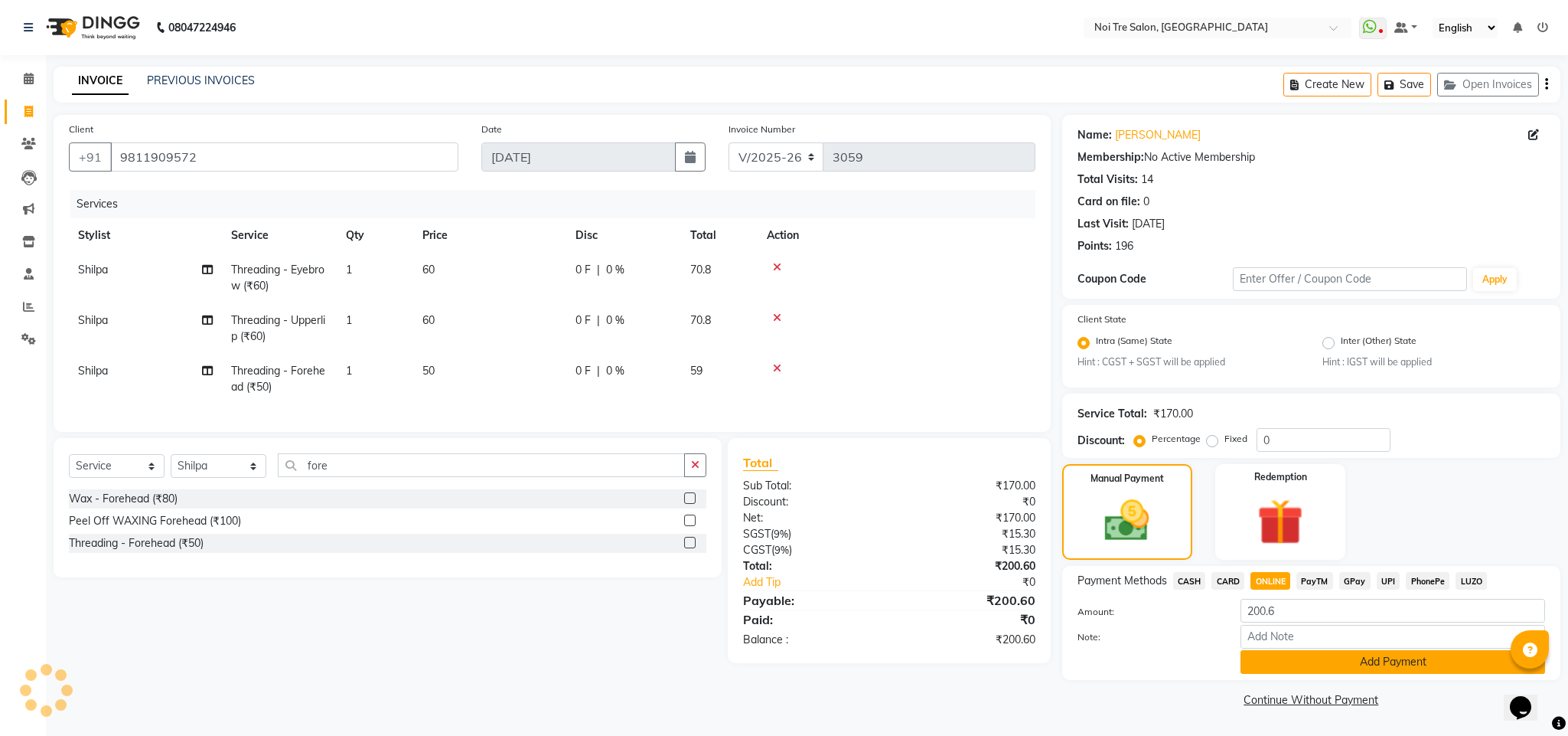
click at [1319, 662] on button "Add Payment" at bounding box center [1393, 661] width 305 height 23
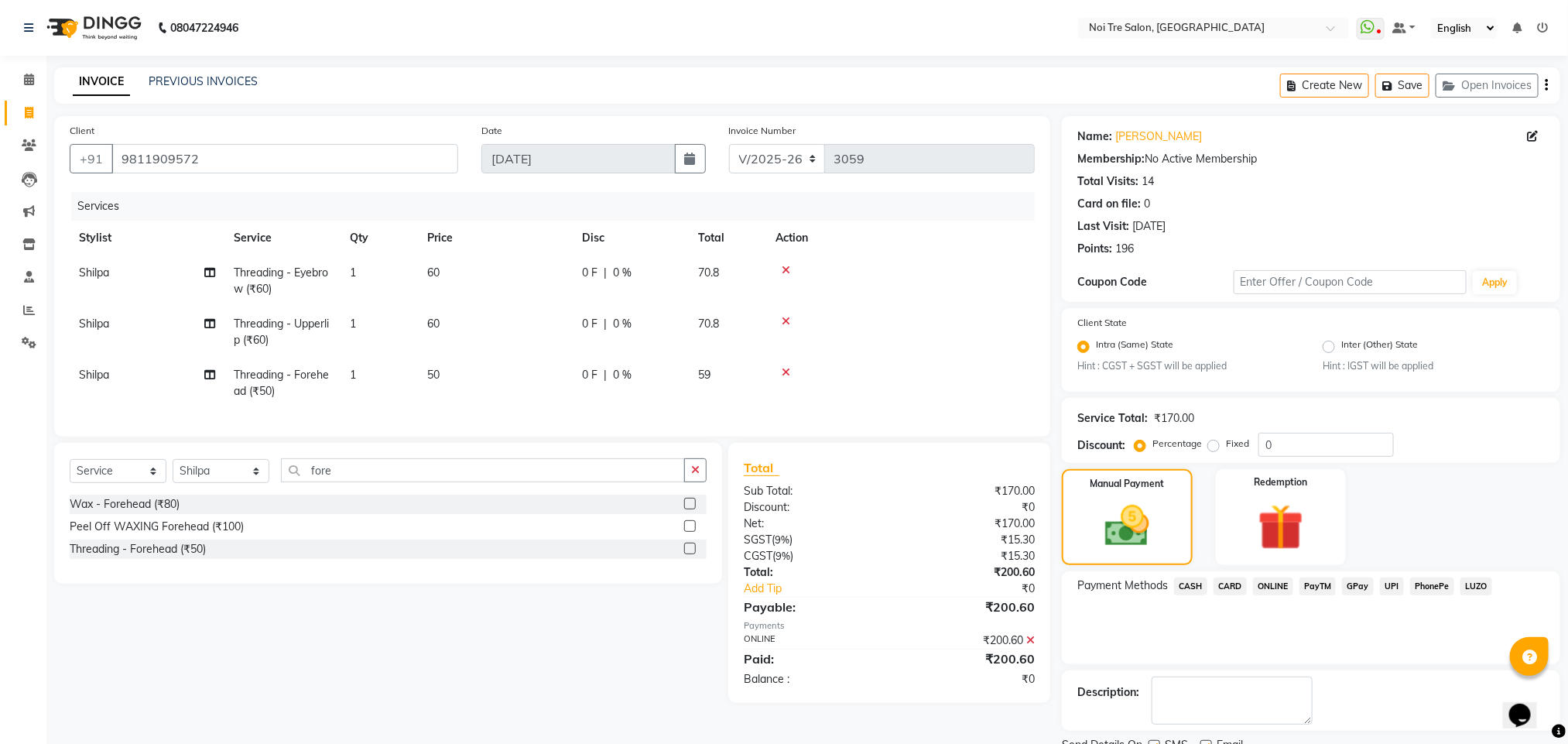
scroll to position [64, 0]
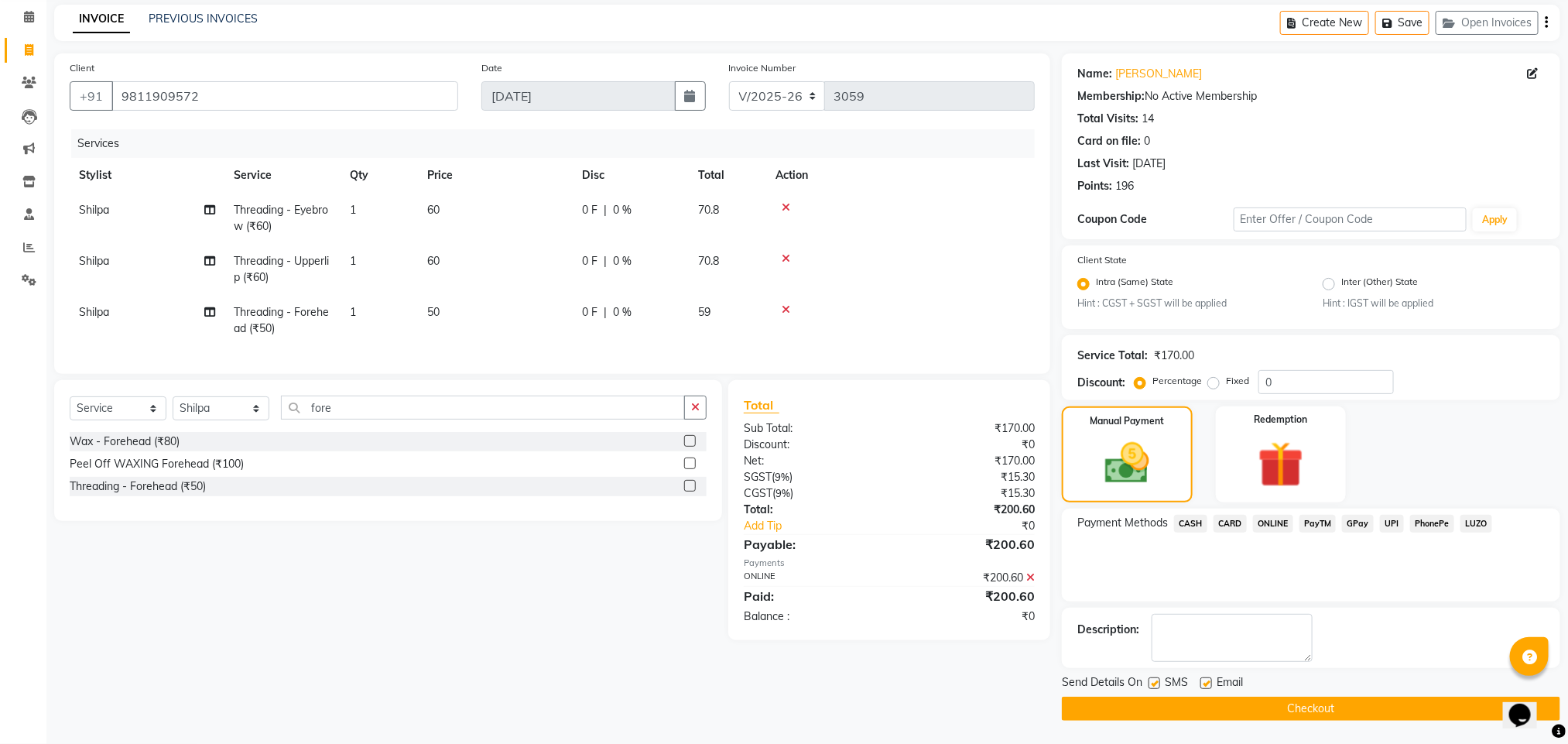
click at [1310, 720] on main "INVOICE PREVIOUS INVOICES Create New Save Open Invoices Client +91 9811909572 D…" at bounding box center [807, 374] width 1521 height 739
click at [1296, 716] on button "Checkout" at bounding box center [1311, 708] width 498 height 24
